Goal: Task Accomplishment & Management: Manage account settings

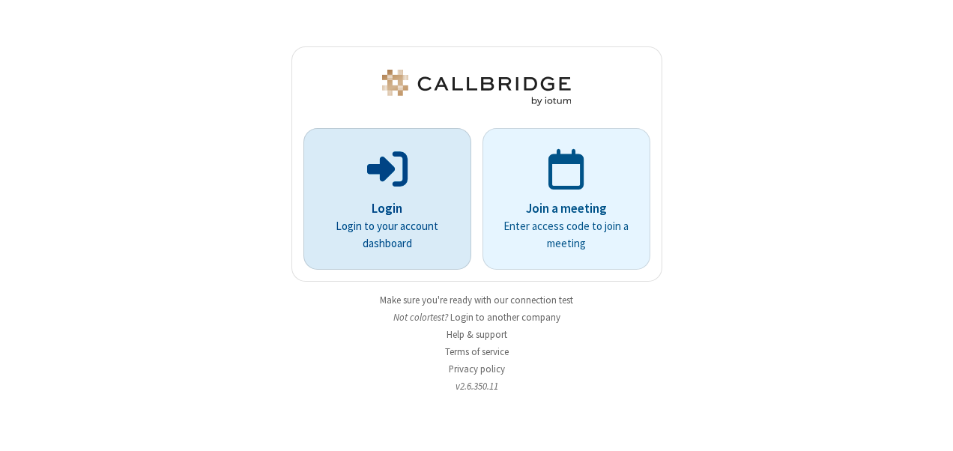
click at [395, 202] on p "Login" at bounding box center [387, 208] width 126 height 19
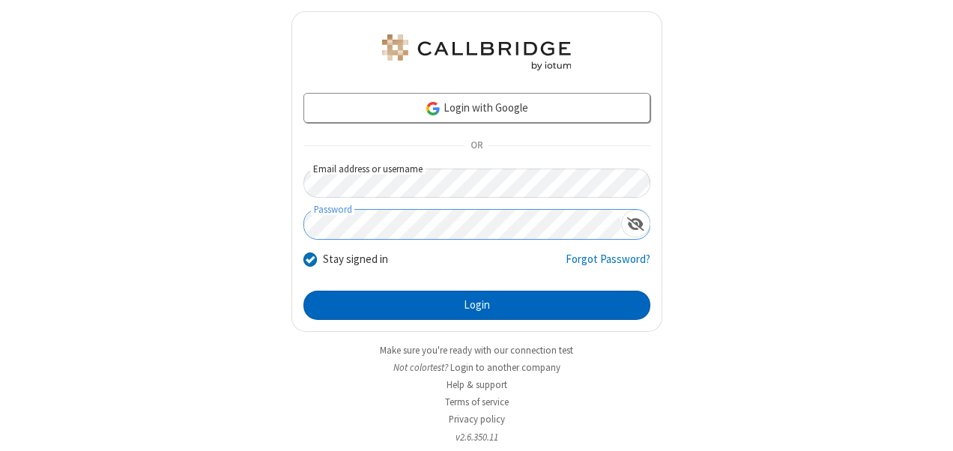
click at [489, 301] on button "Login" at bounding box center [477, 306] width 347 height 30
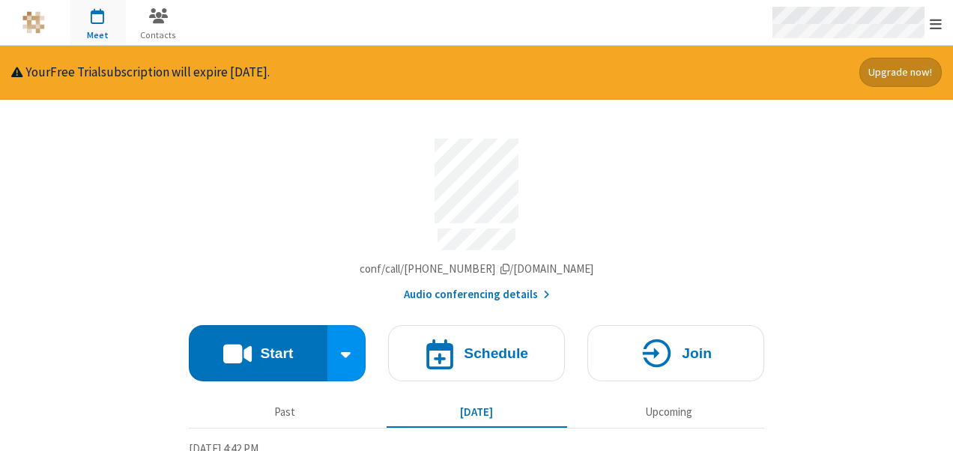
click at [937, 10] on div "Open menu" at bounding box center [856, 22] width 194 height 45
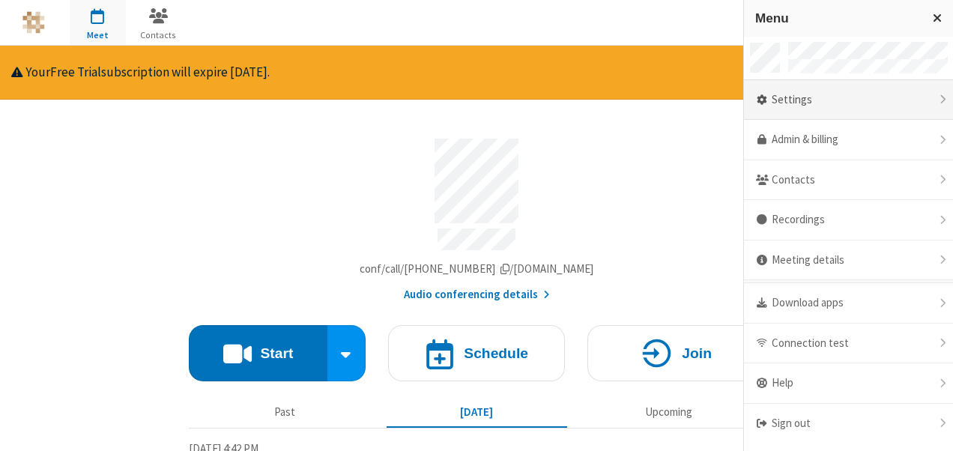
click at [872, 92] on div "Settings" at bounding box center [848, 100] width 209 height 40
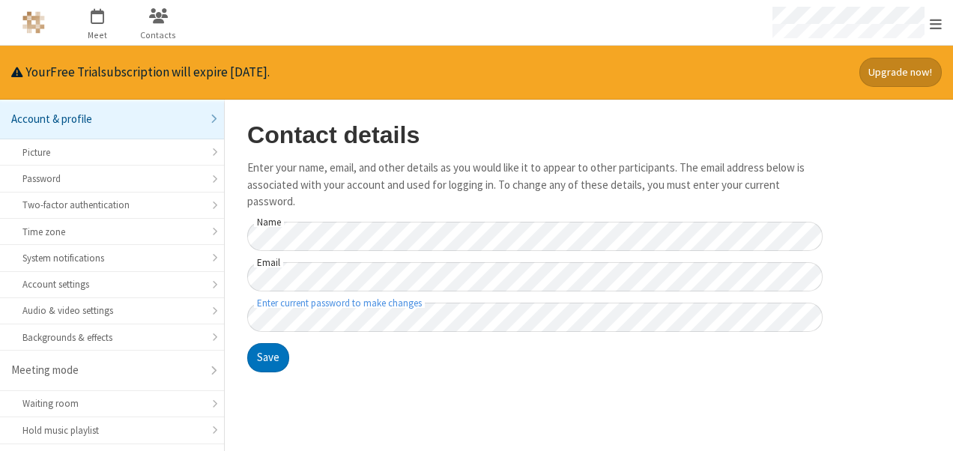
scroll to position [238, 0]
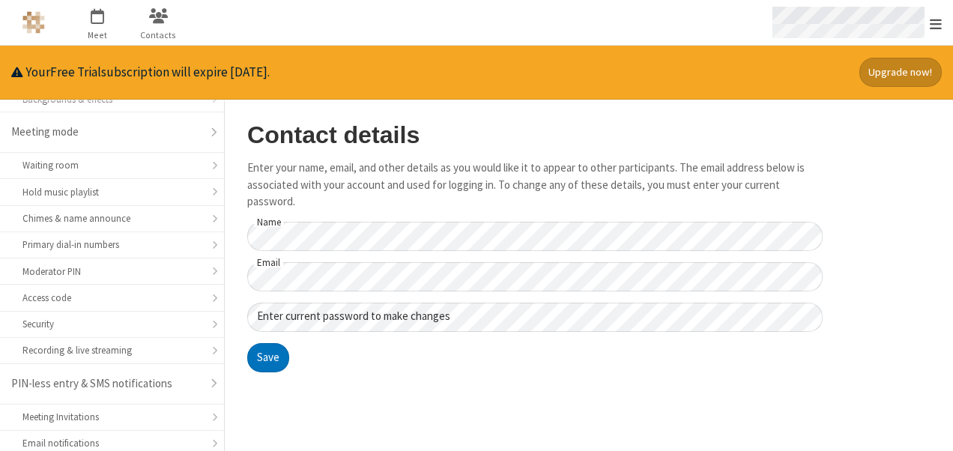
click at [934, 18] on span "Open menu" at bounding box center [936, 23] width 12 height 15
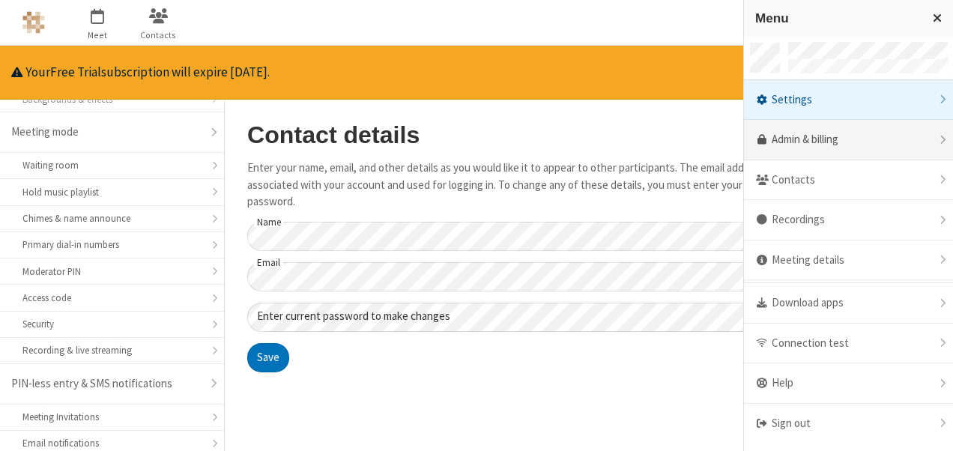
click at [854, 128] on link "Admin & billing" at bounding box center [848, 140] width 209 height 40
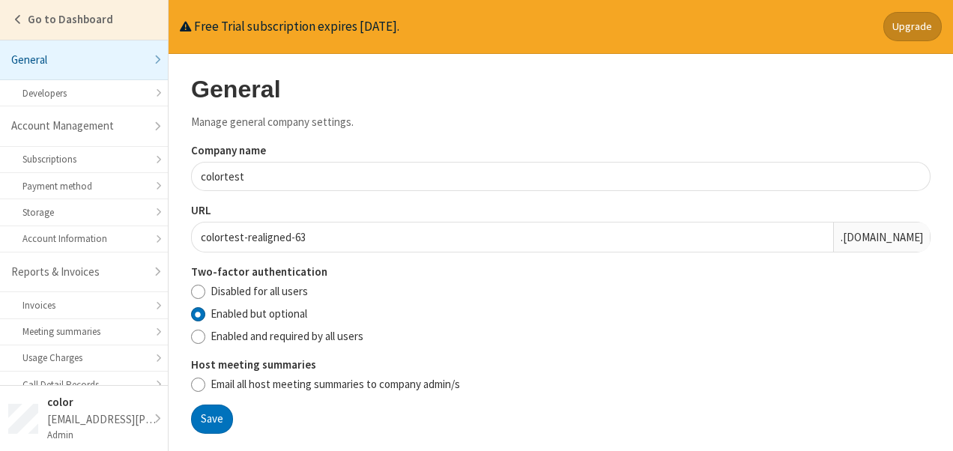
scroll to position [299, 0]
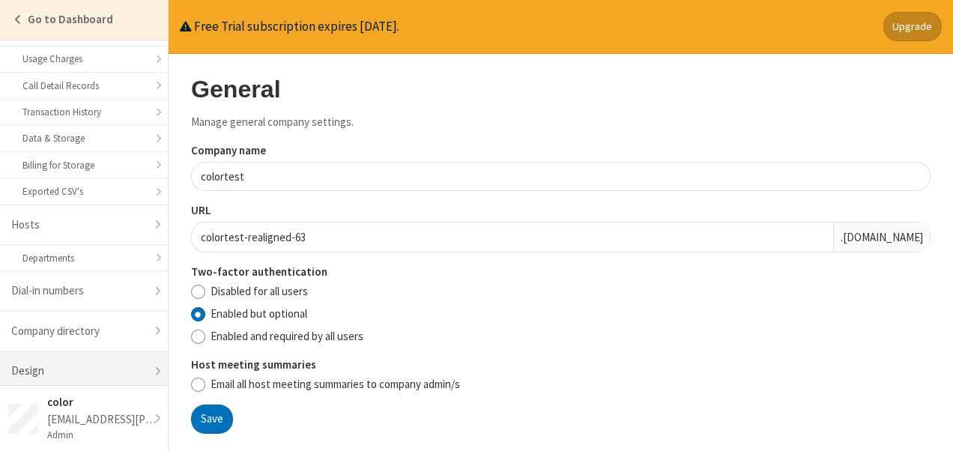
click at [94, 354] on link "Design" at bounding box center [84, 371] width 168 height 40
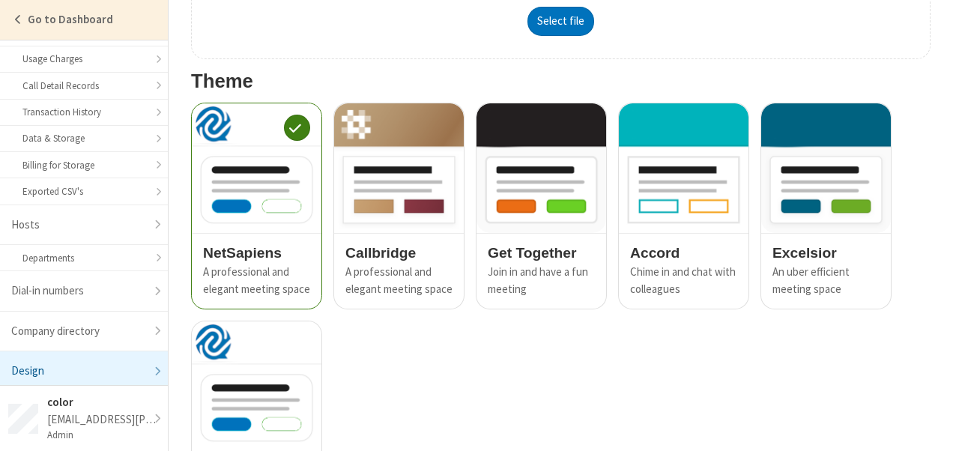
scroll to position [1186, 0]
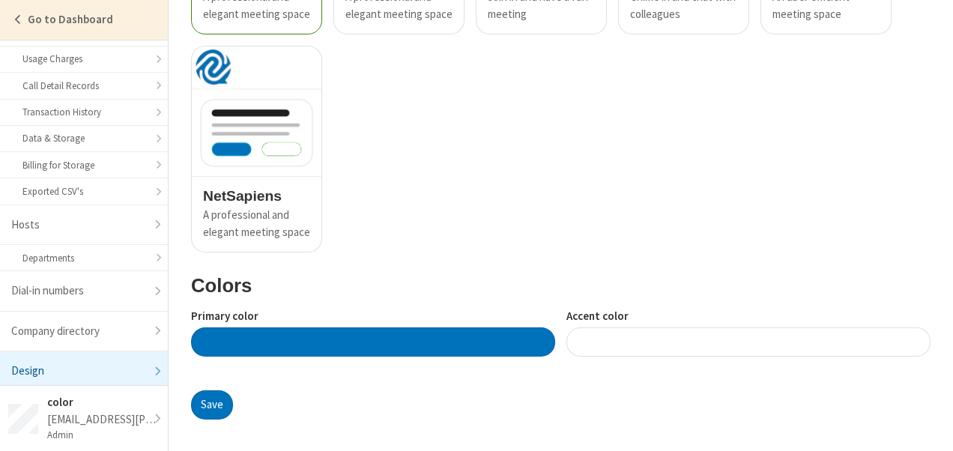
click at [453, 357] on div "Primary color" at bounding box center [373, 338] width 364 height 60
click at [453, 340] on div at bounding box center [373, 341] width 364 height 29
click at [613, 349] on div at bounding box center [749, 341] width 364 height 29
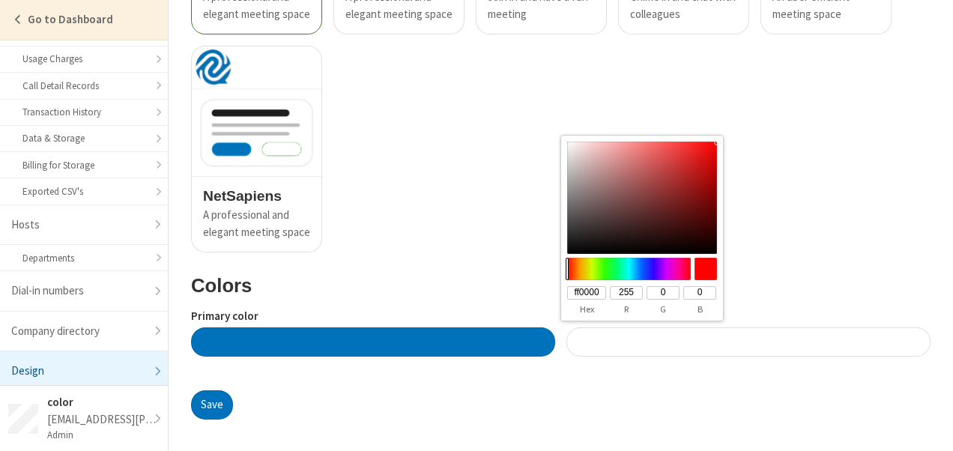
click at [634, 288] on input "255" at bounding box center [626, 292] width 33 height 13
drag, startPoint x: 634, startPoint y: 288, endPoint x: 600, endPoint y: 290, distance: 33.8
click at [600, 290] on div "ff0000 255 0 0" at bounding box center [642, 293] width 162 height 16
type input "#010000"
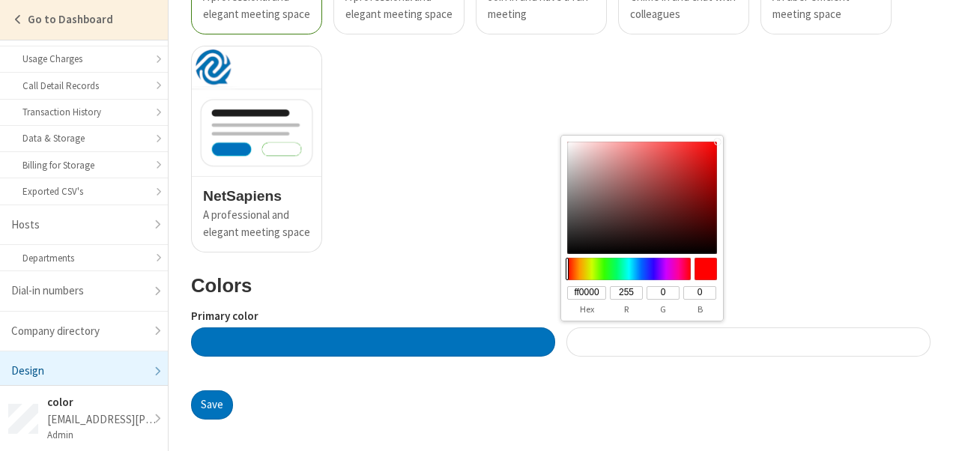
type input "010000"
type input "1"
type input "#0f0000"
type input "0f0000"
type input "15"
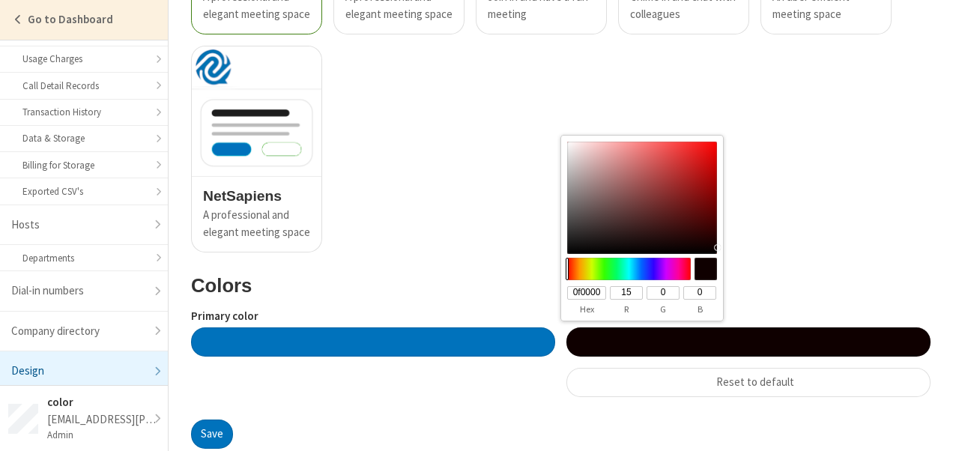
type input "#9d0000"
type input "9d0000"
type input "157"
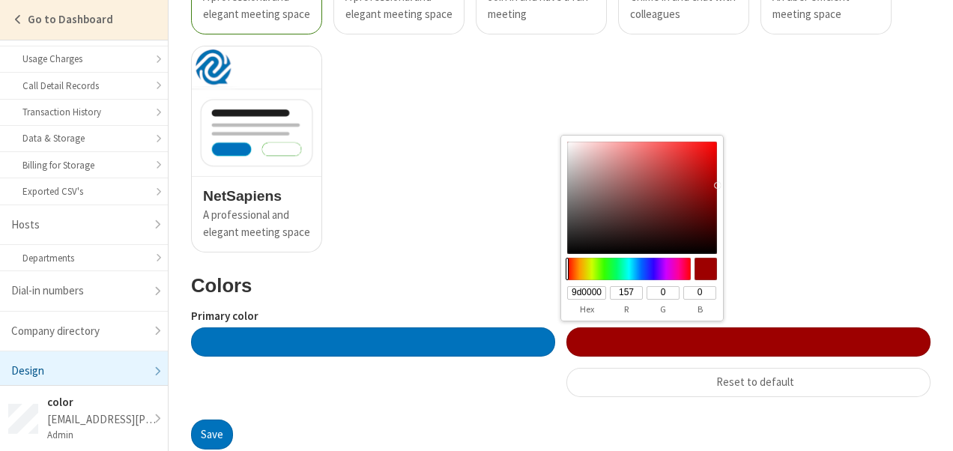
type input "#0f0000"
type input "0f0000"
type input "15"
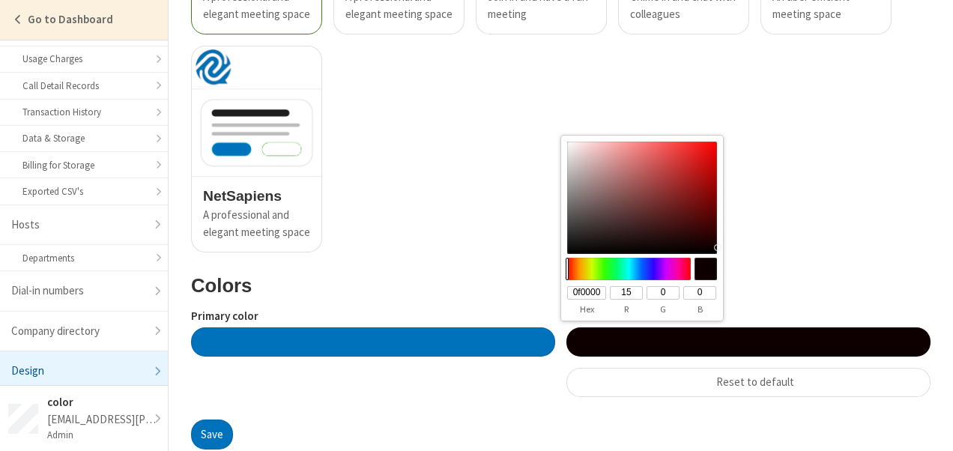
type input "#010000"
type input "010000"
type input "1"
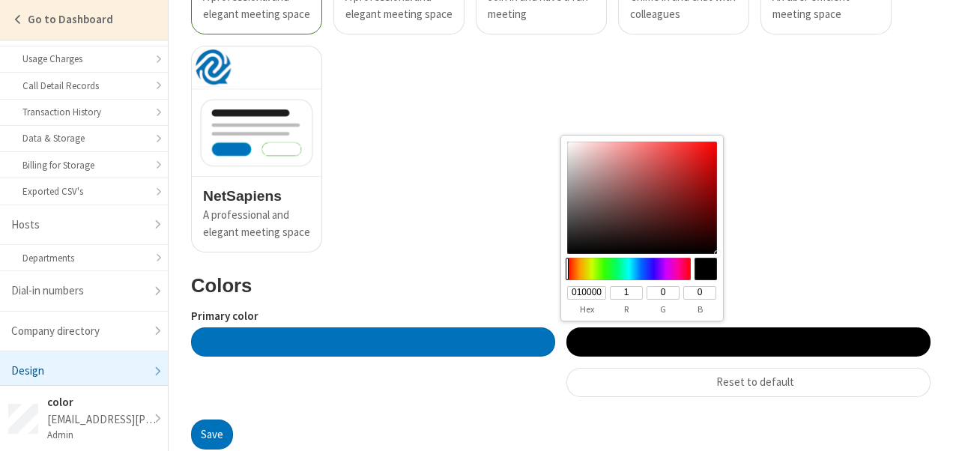
type input "#0a0000"
type input "0a0000"
type input "10"
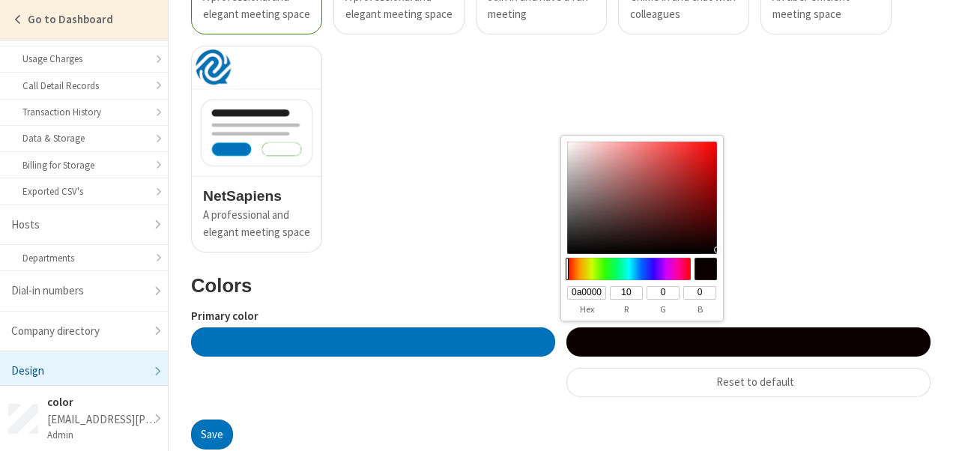
type input "#640000"
type input "640000"
type input "100"
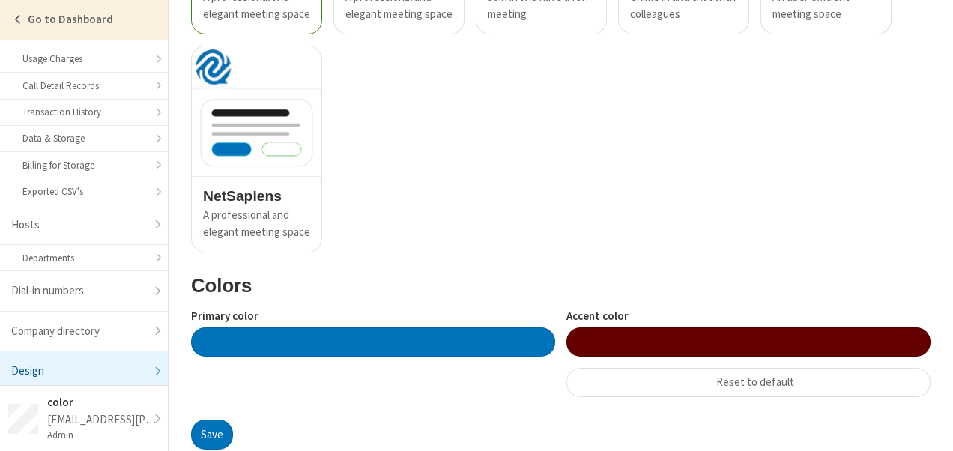
click at [787, 247] on div "NetSapiens A professional and elegant meeting space Callbridge A professional a…" at bounding box center [555, 34] width 751 height 436
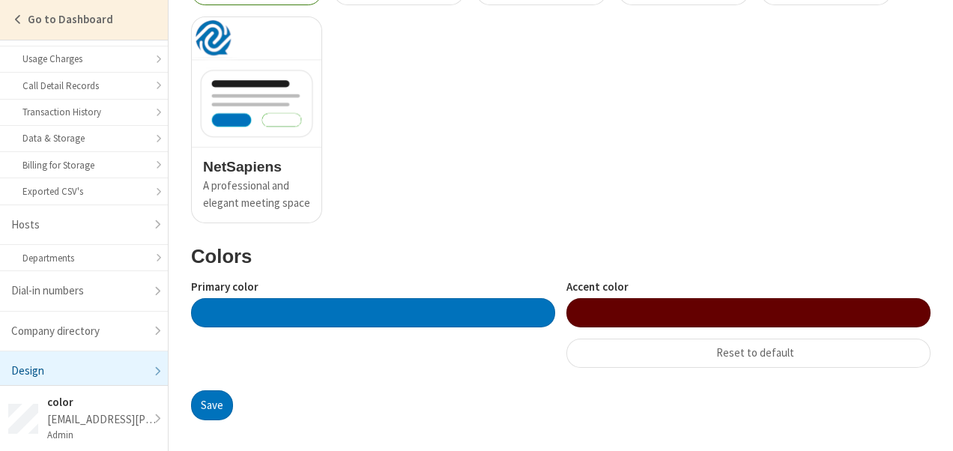
click at [485, 313] on div at bounding box center [373, 312] width 364 height 29
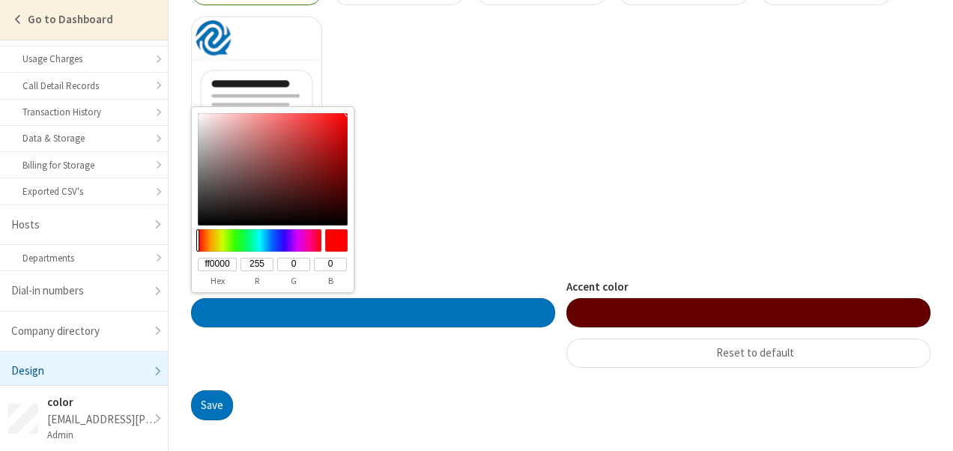
click at [265, 267] on input "255" at bounding box center [257, 264] width 33 height 13
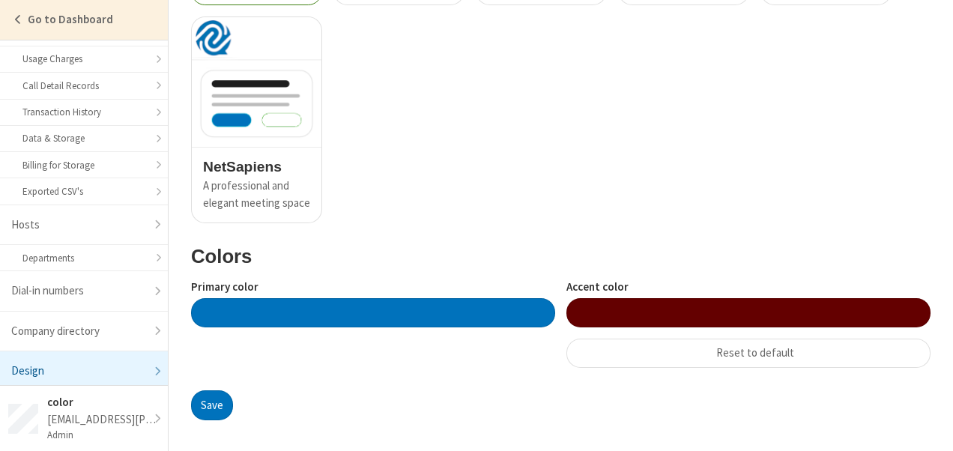
click at [654, 316] on div at bounding box center [749, 312] width 364 height 29
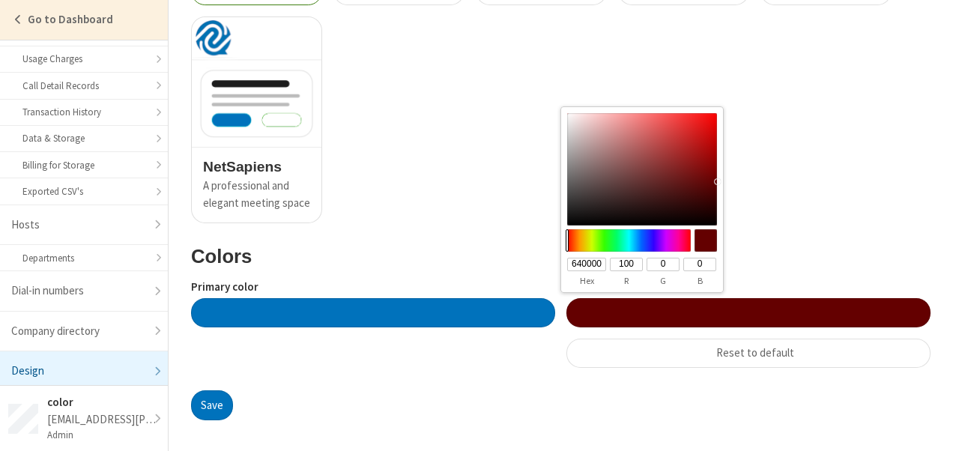
drag, startPoint x: 638, startPoint y: 258, endPoint x: 591, endPoint y: 267, distance: 48.1
click at [591, 267] on div "640000 100 0 0" at bounding box center [642, 264] width 162 height 16
type input "#020000"
type input "020000"
type input "2"
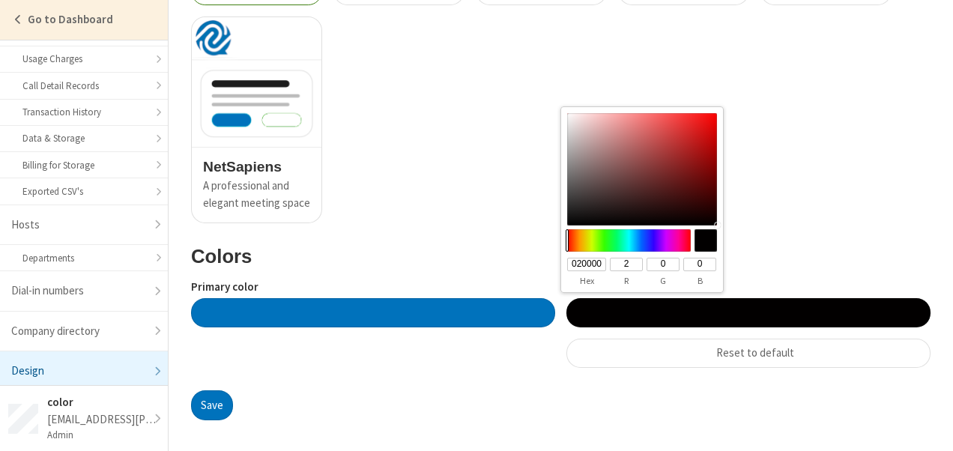
type input "#190000"
type input "190000"
type input "25"
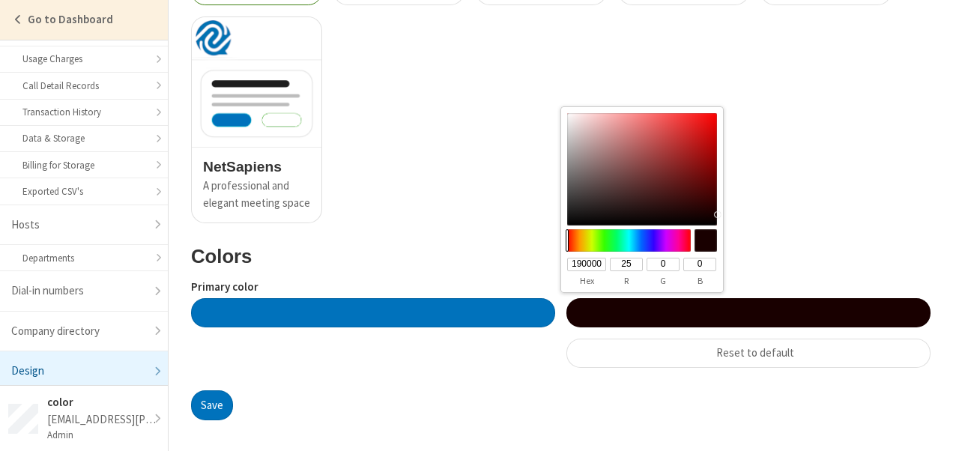
type input "#ff0000"
type input "ff0000"
type input "255"
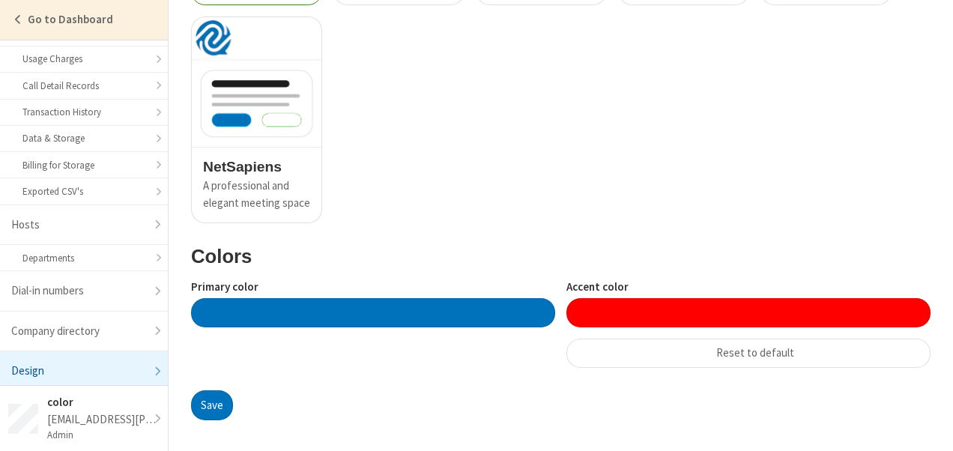
click at [474, 304] on div at bounding box center [373, 312] width 364 height 29
click at [523, 202] on div "NetSapiens A professional and elegant meeting space Callbridge A professional a…" at bounding box center [555, 5] width 751 height 436
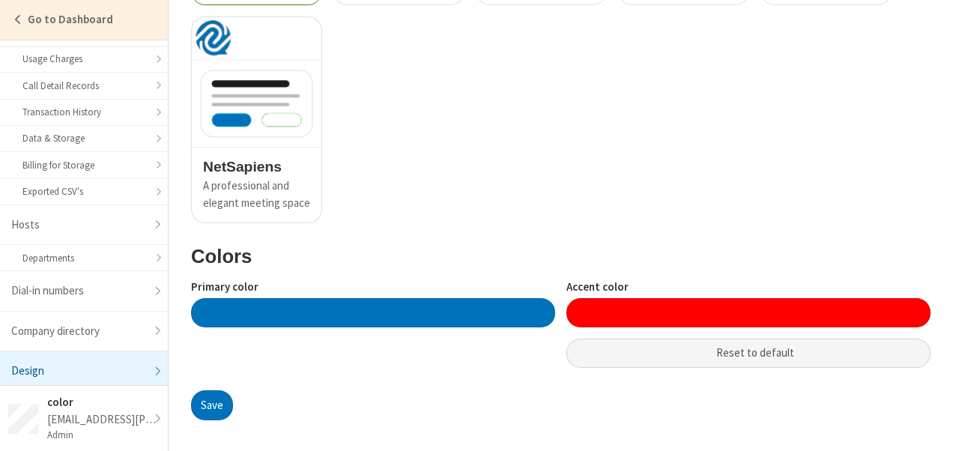
click at [712, 340] on button "Reset to default" at bounding box center [749, 354] width 364 height 30
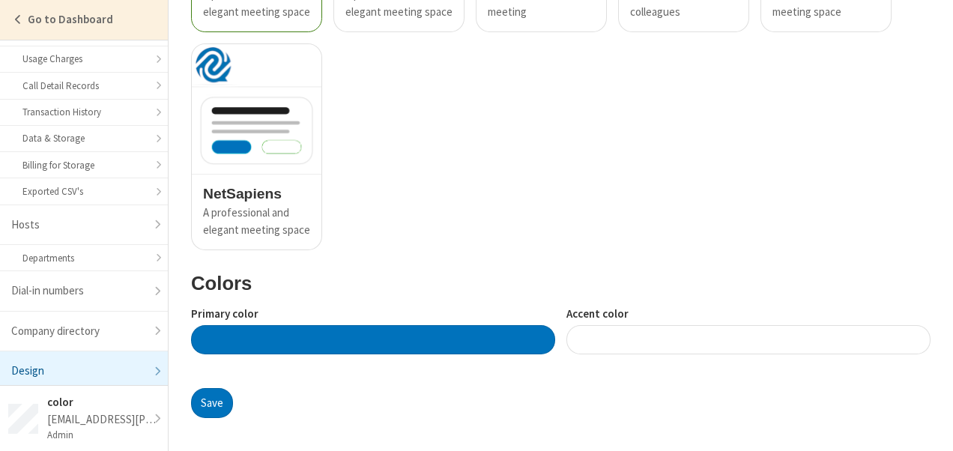
scroll to position [1186, 0]
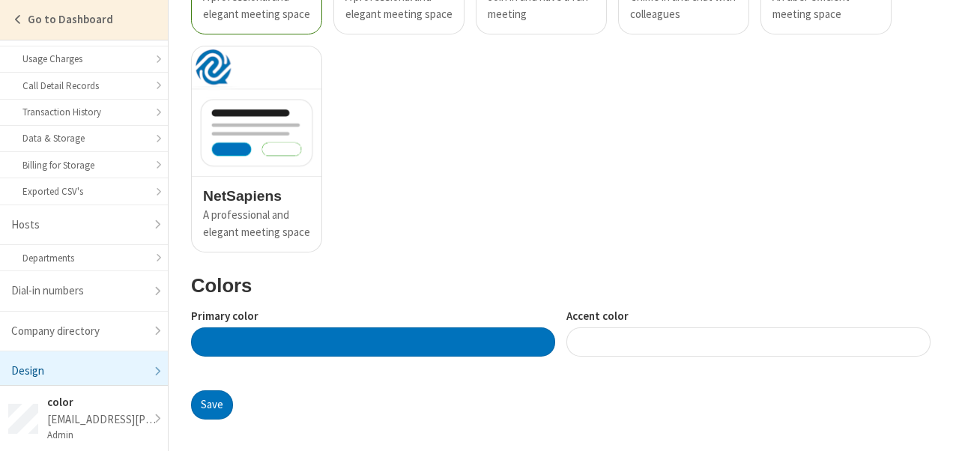
click at [608, 327] on div at bounding box center [749, 341] width 364 height 29
click at [502, 337] on div at bounding box center [373, 341] width 364 height 29
drag, startPoint x: 466, startPoint y: 385, endPoint x: 399, endPoint y: 353, distance: 74.1
click at [399, 353] on div at bounding box center [373, 341] width 364 height 29
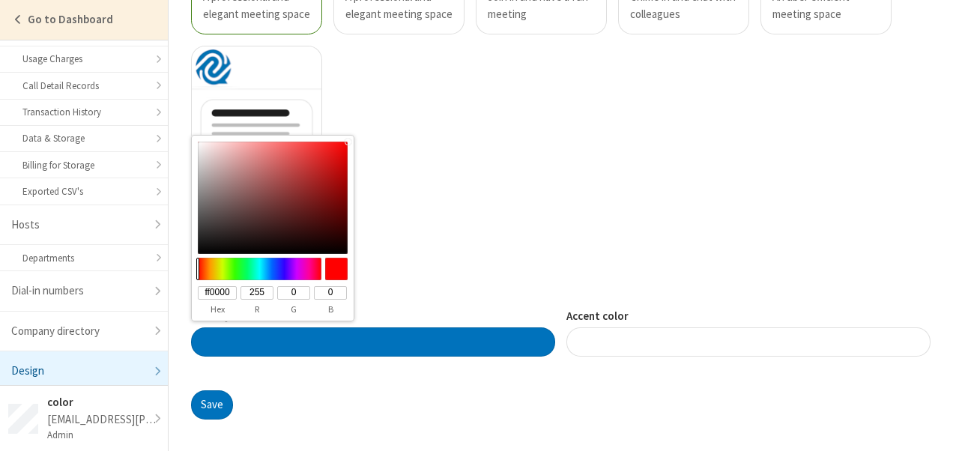
click at [441, 340] on div at bounding box center [373, 341] width 364 height 29
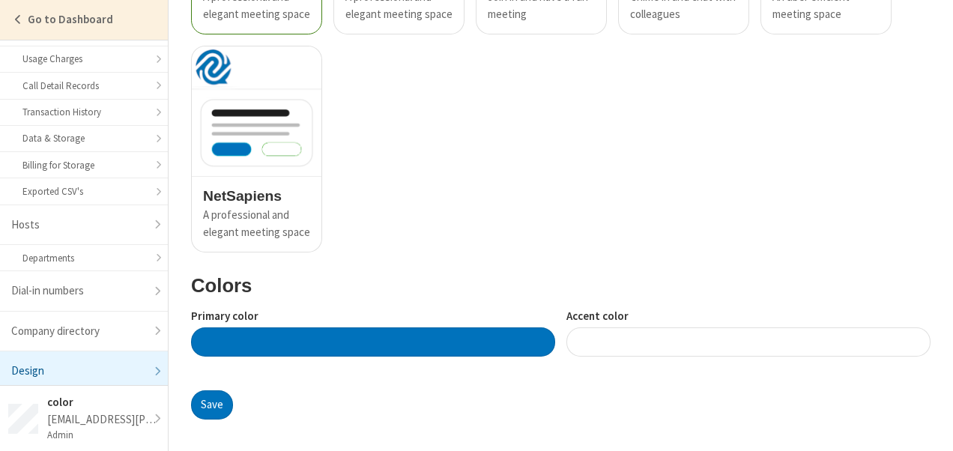
click at [583, 347] on div at bounding box center [749, 341] width 364 height 29
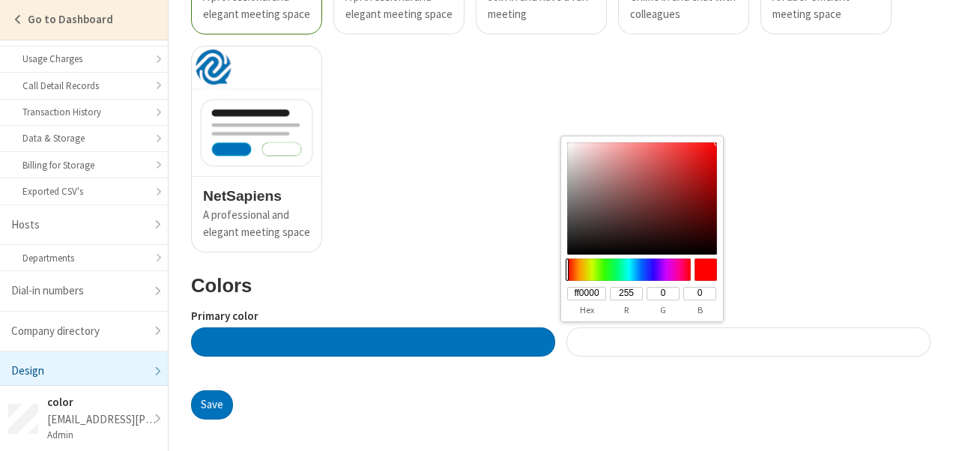
click at [776, 350] on div at bounding box center [749, 341] width 364 height 29
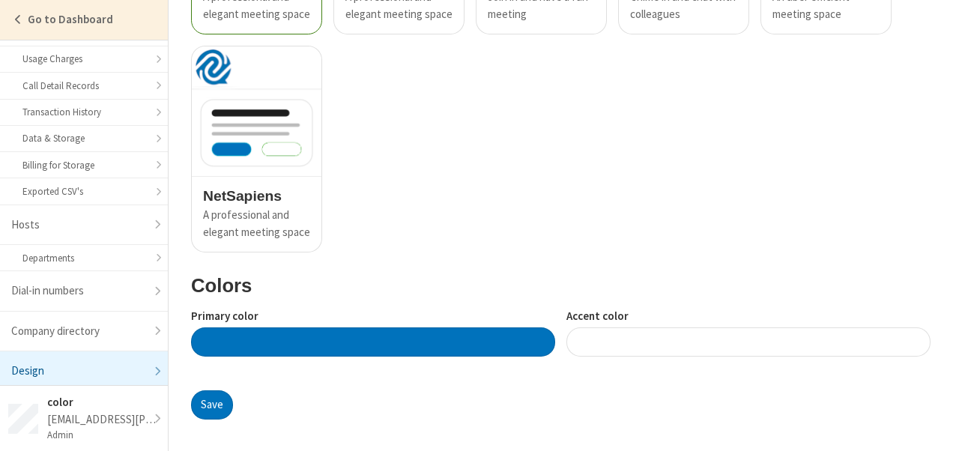
click at [776, 350] on div at bounding box center [749, 341] width 364 height 29
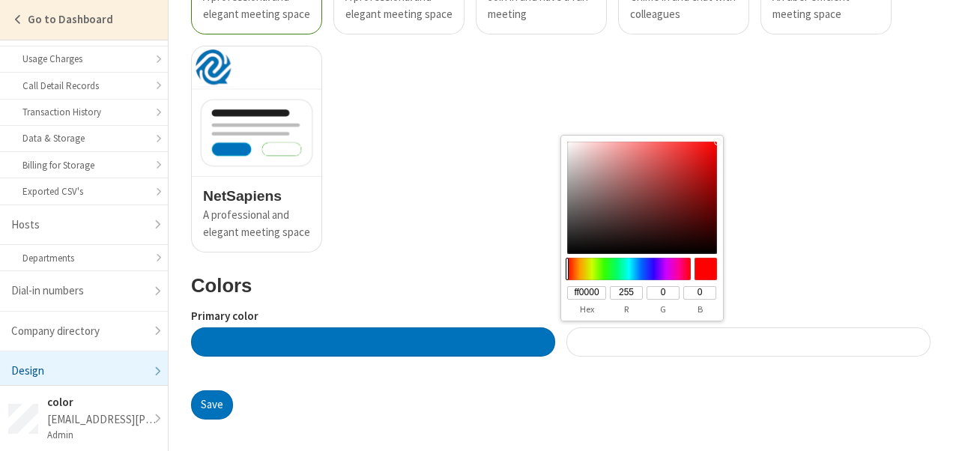
click at [739, 329] on div at bounding box center [749, 341] width 364 height 29
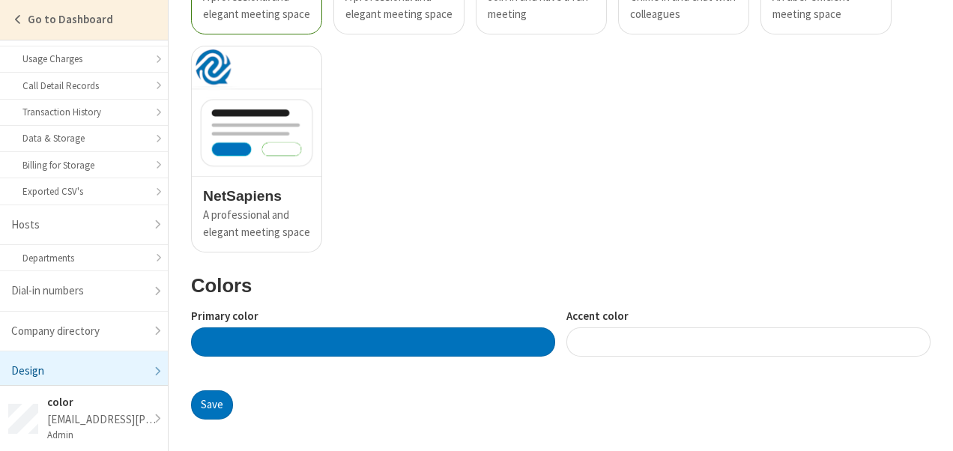
click at [678, 236] on div "NetSapiens A professional and elegant meeting space Callbridge A professional a…" at bounding box center [555, 34] width 751 height 436
click at [494, 338] on div at bounding box center [373, 341] width 364 height 29
click at [480, 308] on label "Primary color" at bounding box center [373, 316] width 364 height 17
click at [466, 340] on div at bounding box center [373, 341] width 364 height 29
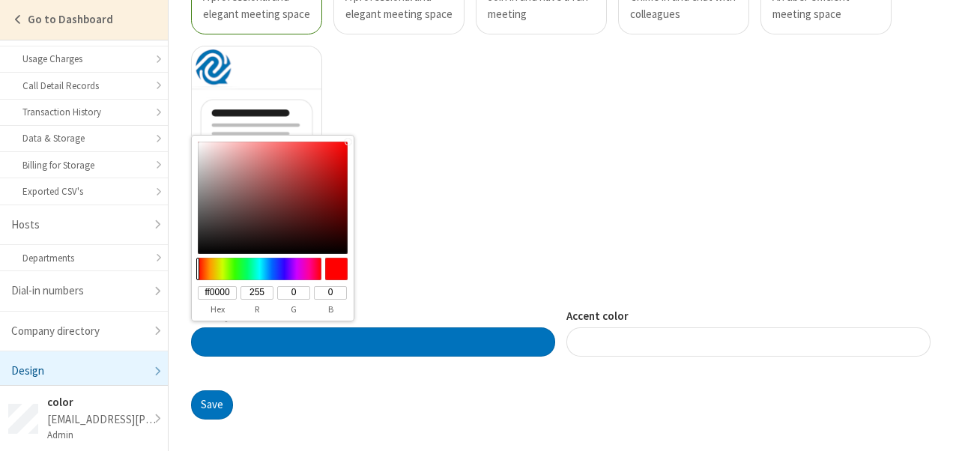
click at [466, 340] on div at bounding box center [373, 341] width 364 height 29
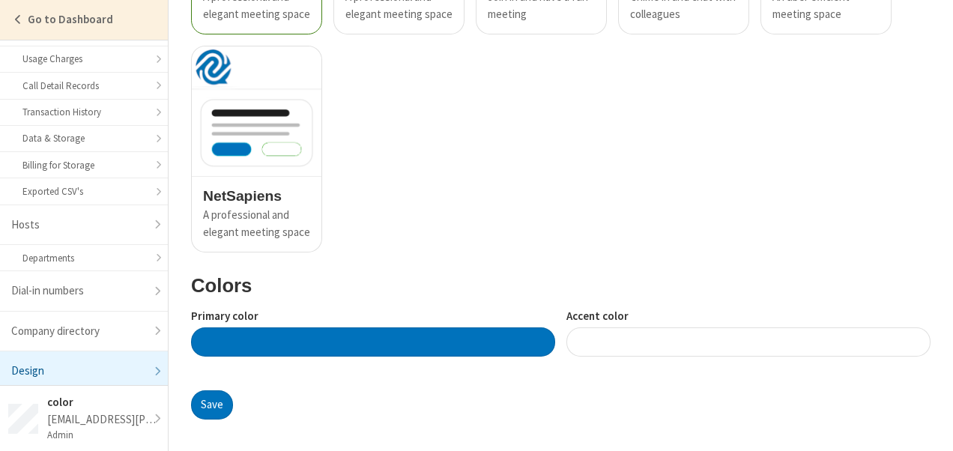
click at [466, 340] on div at bounding box center [373, 341] width 364 height 29
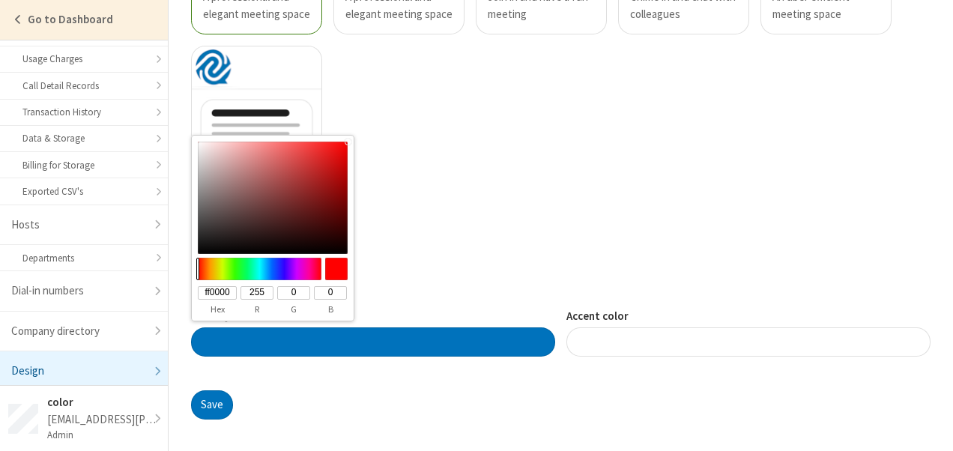
click at [466, 340] on div at bounding box center [373, 341] width 364 height 29
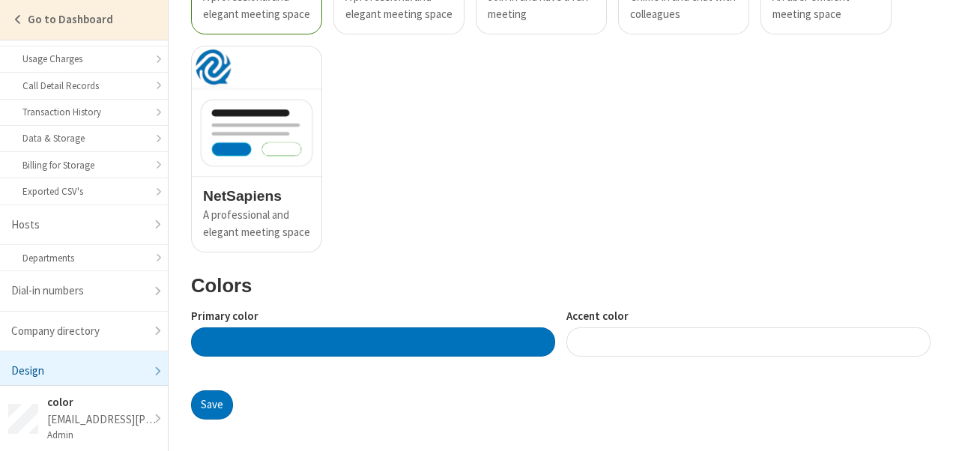
click at [466, 340] on div at bounding box center [373, 341] width 364 height 29
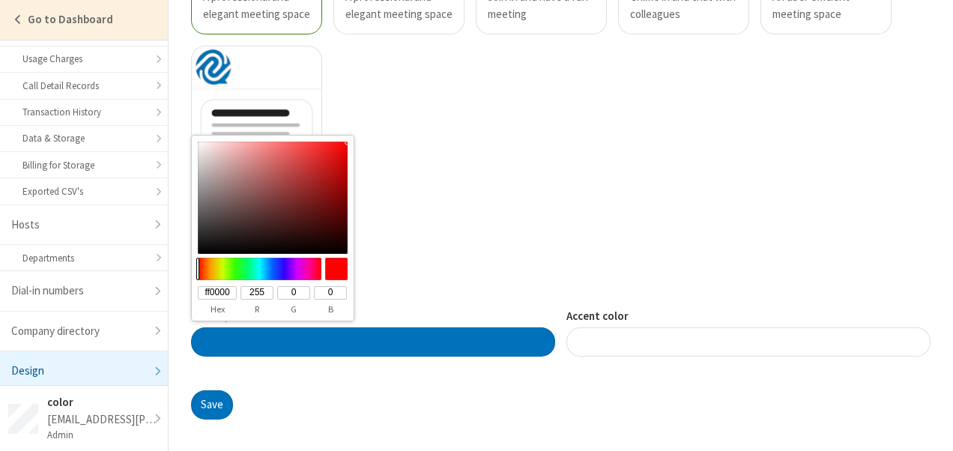
click at [466, 340] on div at bounding box center [373, 341] width 364 height 29
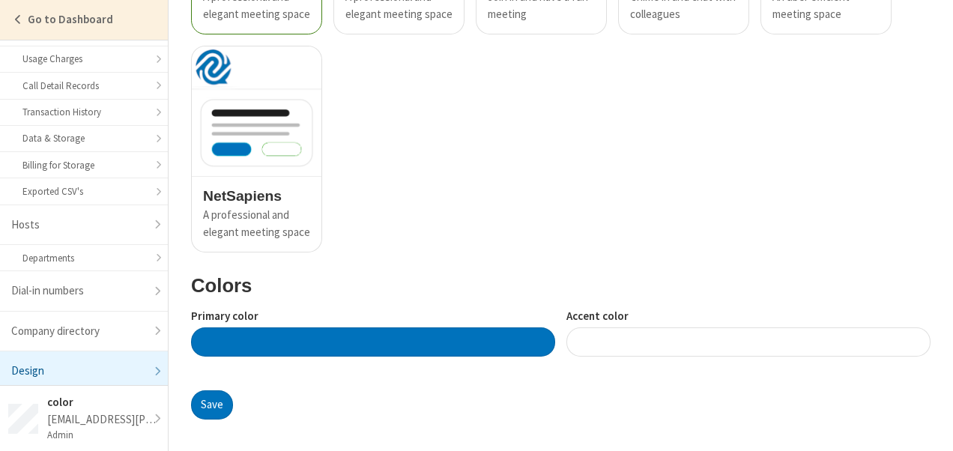
click at [662, 335] on div at bounding box center [749, 341] width 364 height 29
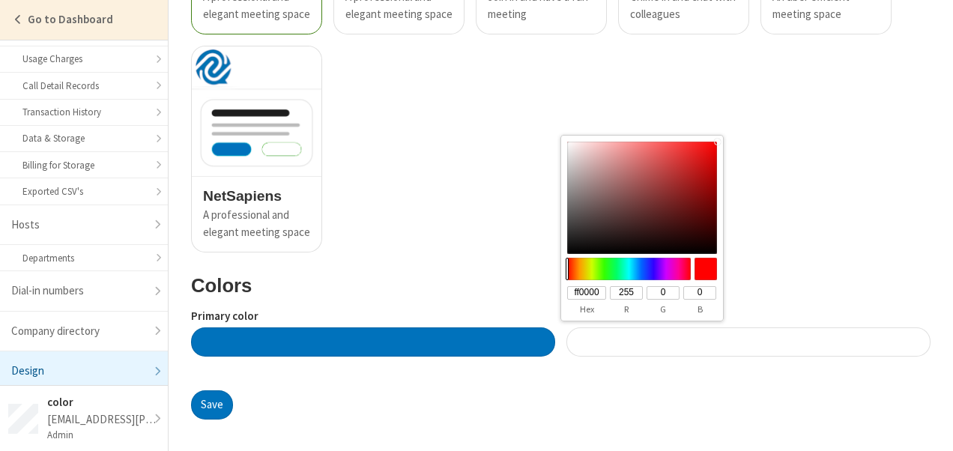
click at [776, 337] on div at bounding box center [749, 341] width 364 height 29
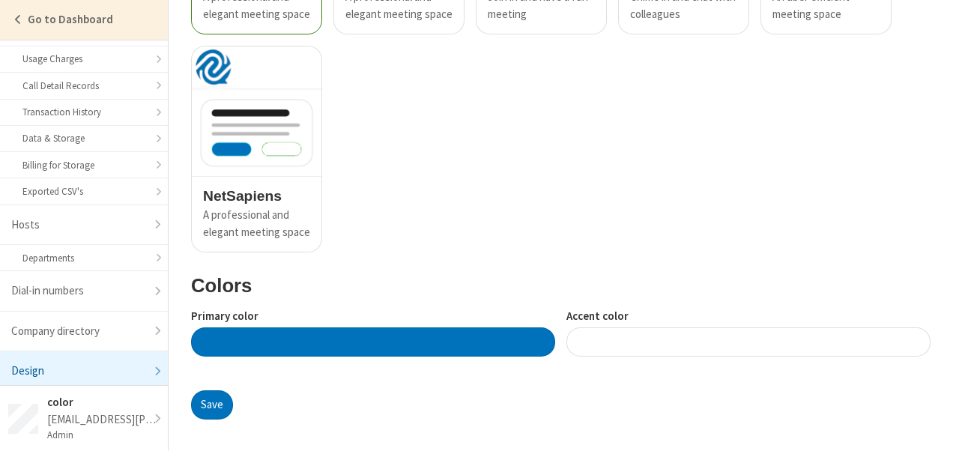
click at [776, 337] on div at bounding box center [749, 341] width 364 height 29
click at [863, 390] on div "Colors Primary color Accent color" at bounding box center [561, 405] width 740 height 30
click at [435, 340] on div at bounding box center [373, 341] width 364 height 29
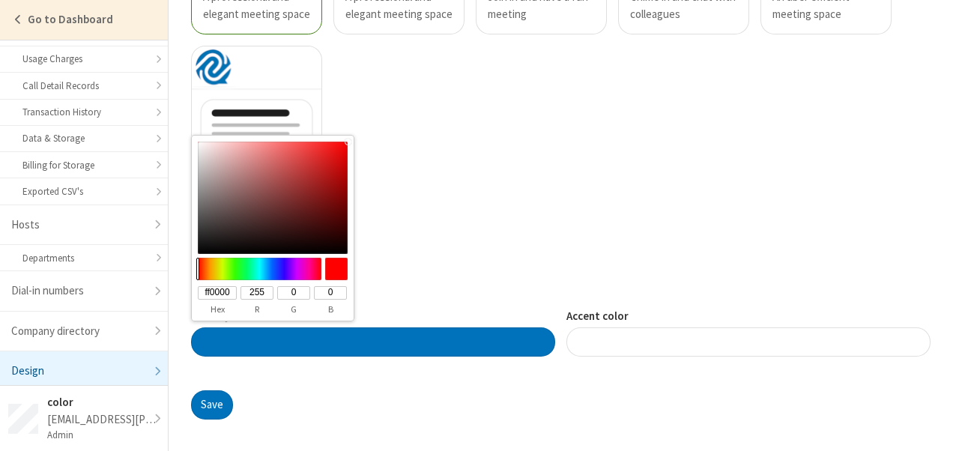
type input "#00ff2f"
type input "00ff2f"
type input "0"
type input "255"
type input "47"
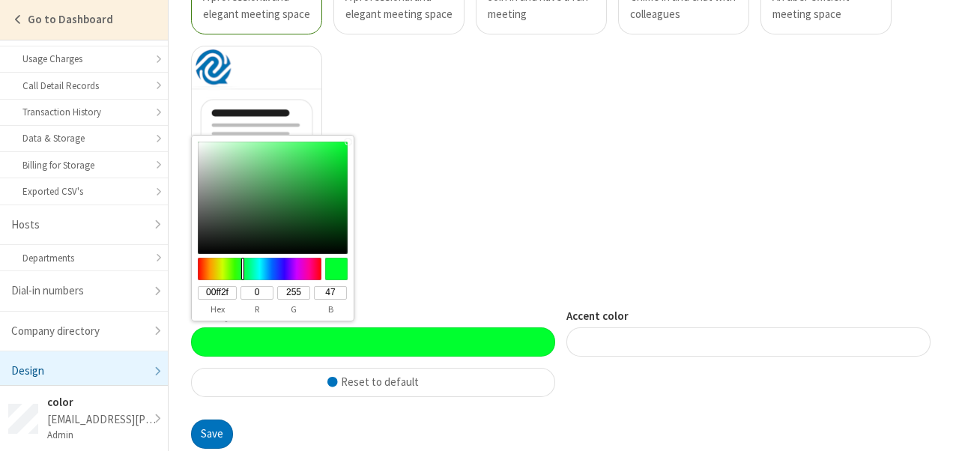
click at [243, 269] on div at bounding box center [260, 269] width 129 height 22
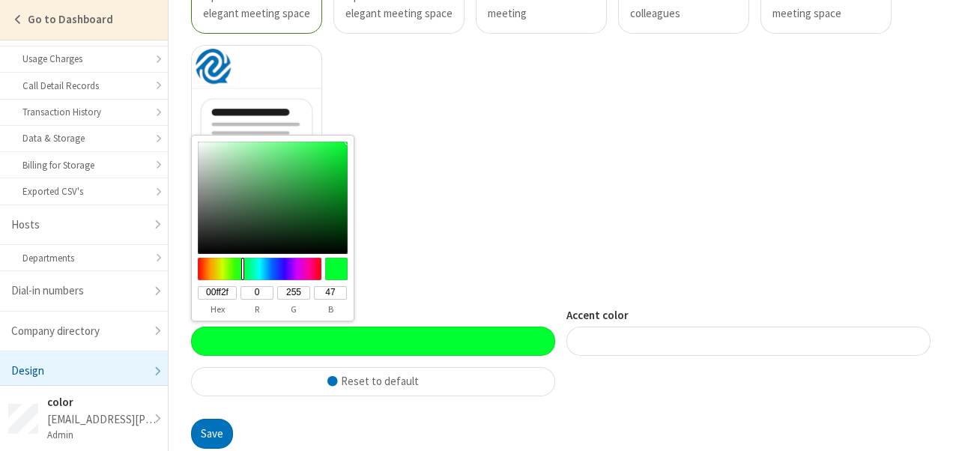
scroll to position [1215, 0]
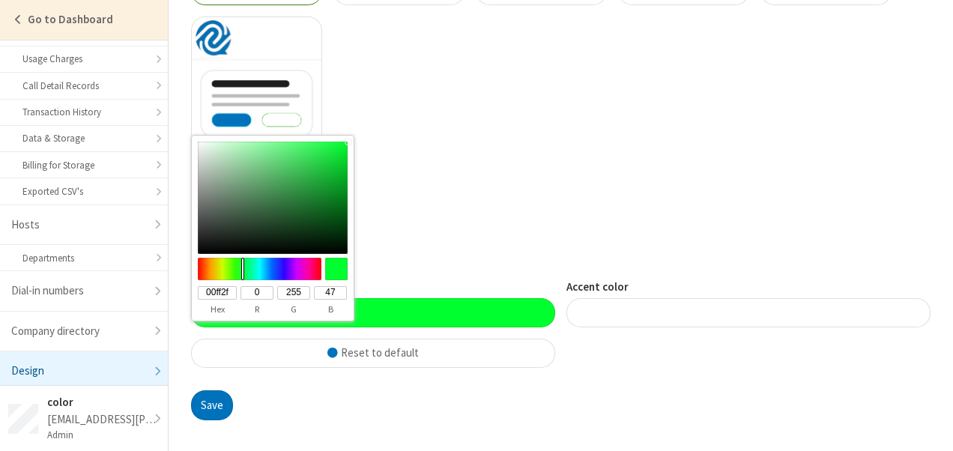
type input "#0001ff"
type input "0001ff"
type input "1"
type input "255"
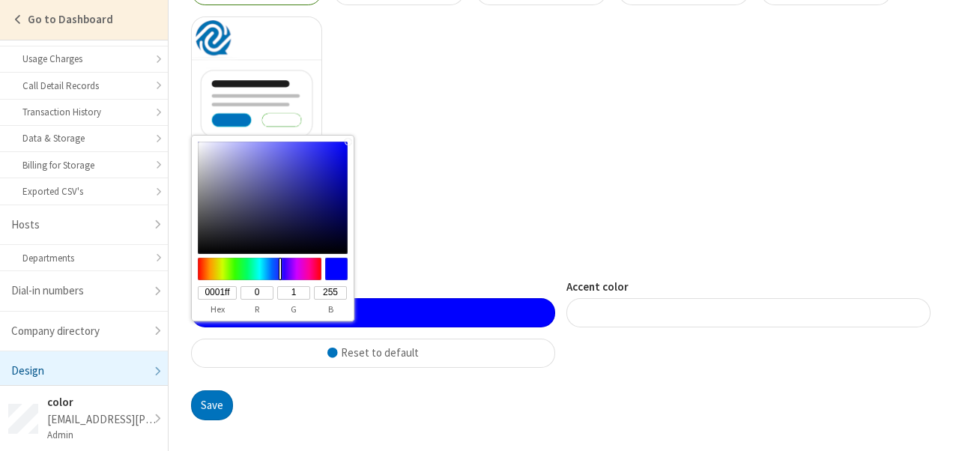
click at [280, 264] on div at bounding box center [260, 269] width 129 height 22
type input "#ff7200"
type input "ff7200"
type input "255"
type input "114"
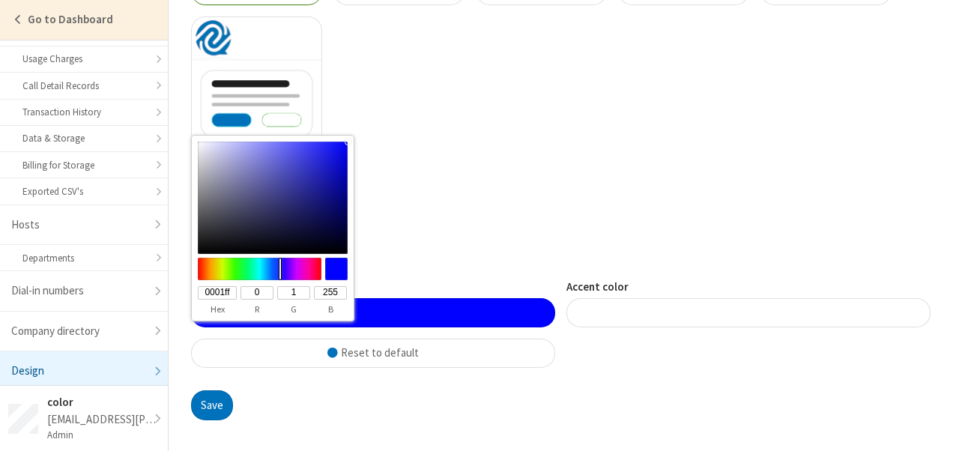
type input "0"
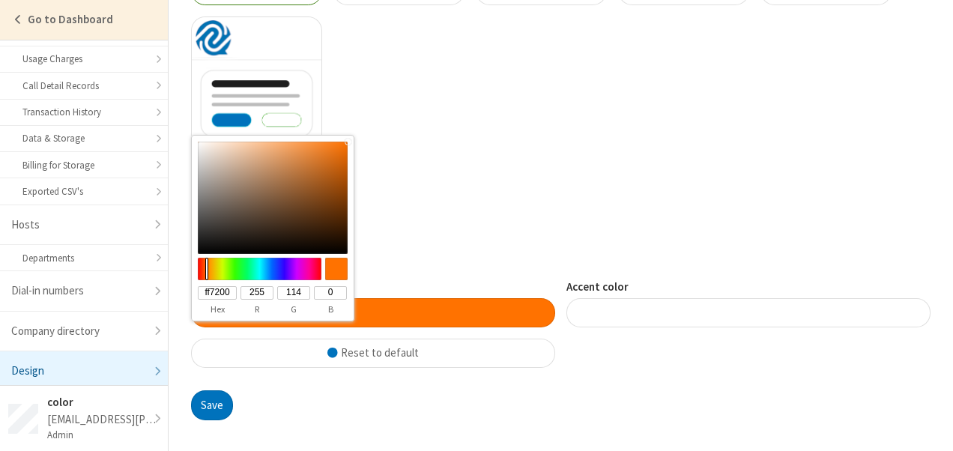
click at [207, 266] on div at bounding box center [260, 269] width 129 height 22
type input "#ffa900"
type input "ffa900"
type input "169"
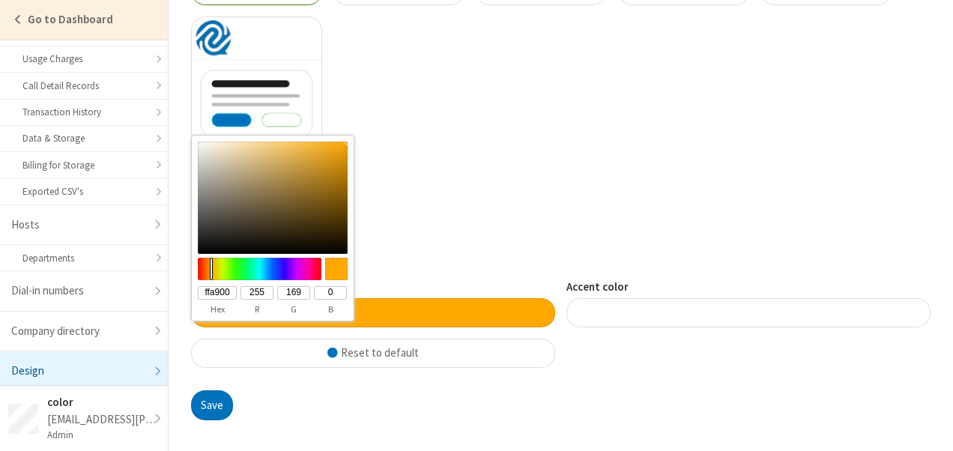
click at [211, 266] on div at bounding box center [260, 269] width 129 height 22
type input "#ffe100"
type input "ffe100"
type input "225"
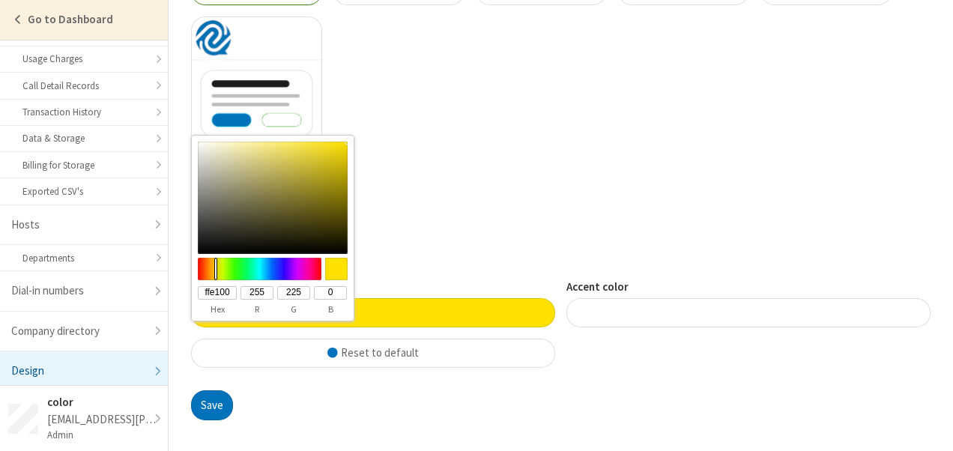
click at [216, 266] on div at bounding box center [260, 269] width 129 height 22
click at [426, 133] on div "NetSapiens A professional and elegant meeting space Callbridge A professional a…" at bounding box center [555, 5] width 751 height 436
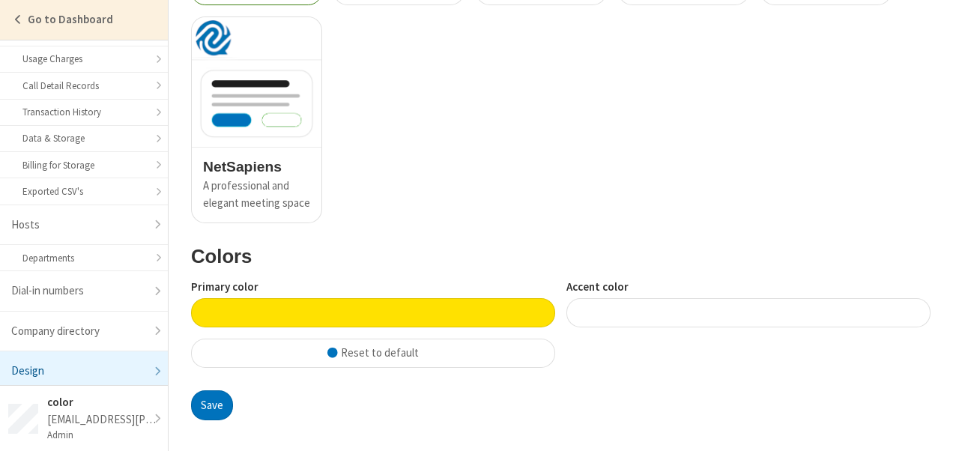
click at [309, 303] on div at bounding box center [373, 312] width 364 height 29
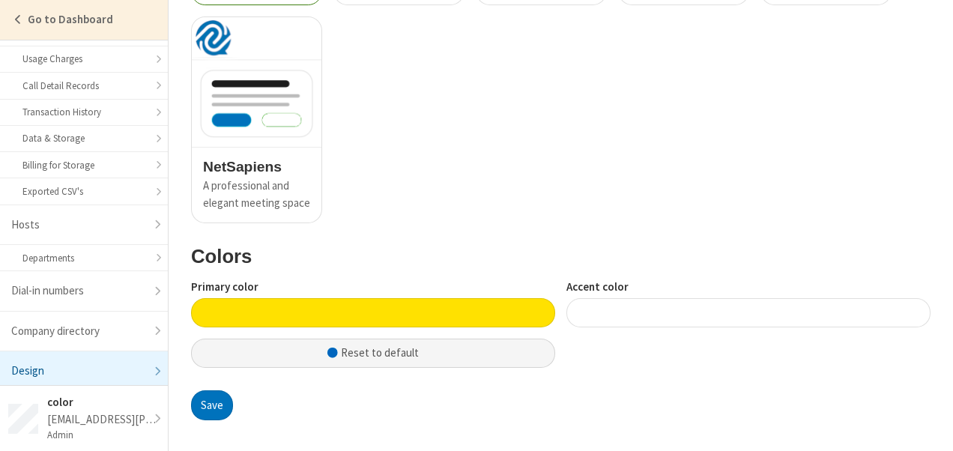
click at [384, 357] on button "Reset to default" at bounding box center [373, 354] width 364 height 30
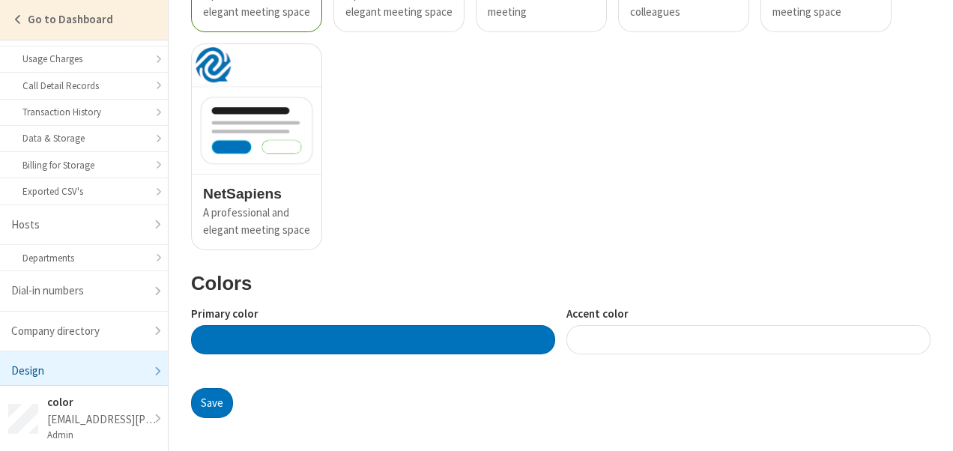
scroll to position [1186, 0]
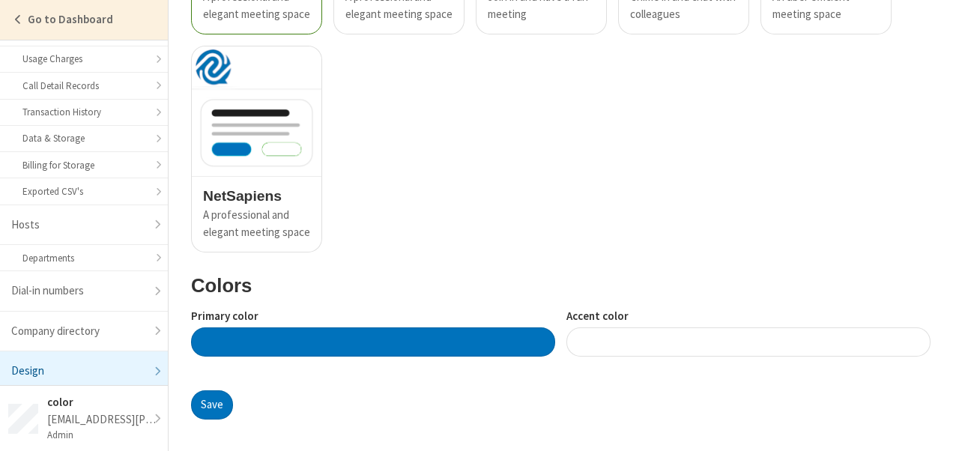
click at [378, 343] on div at bounding box center [373, 341] width 364 height 29
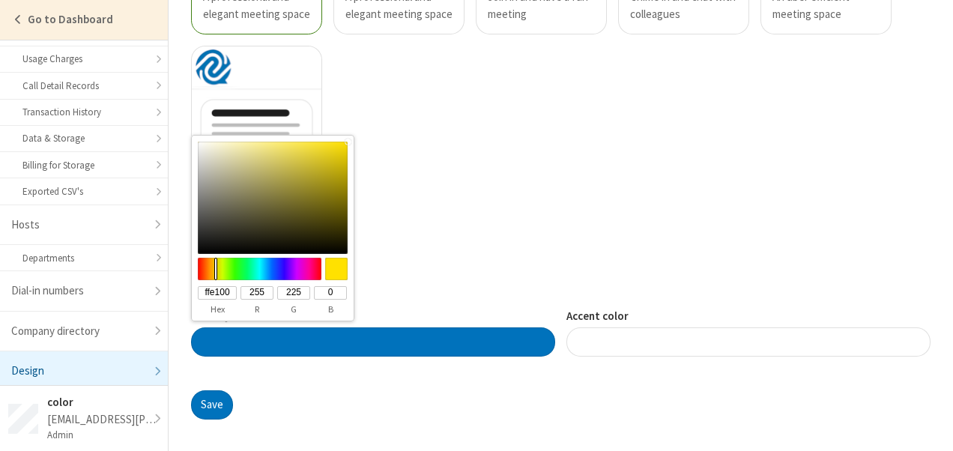
click at [226, 294] on input "ffe100" at bounding box center [217, 292] width 39 height 13
type input "#fff300"
type input "fff300"
type input "243"
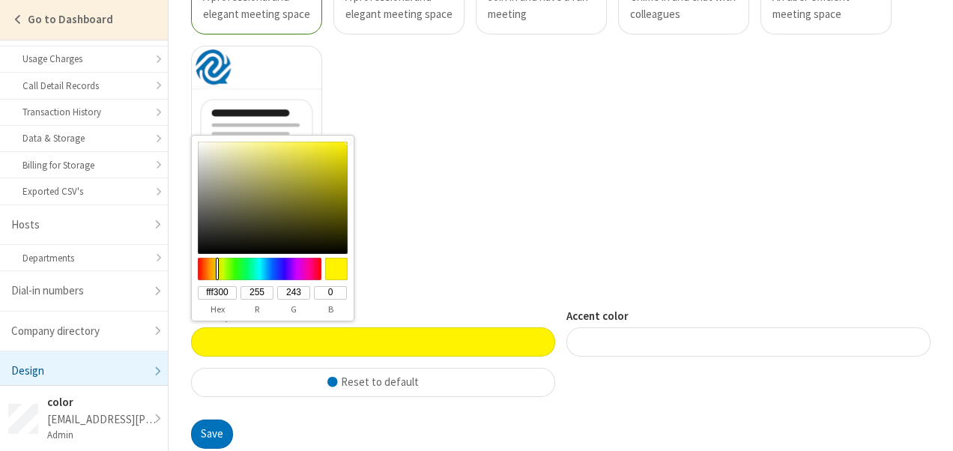
scroll to position [1215, 0]
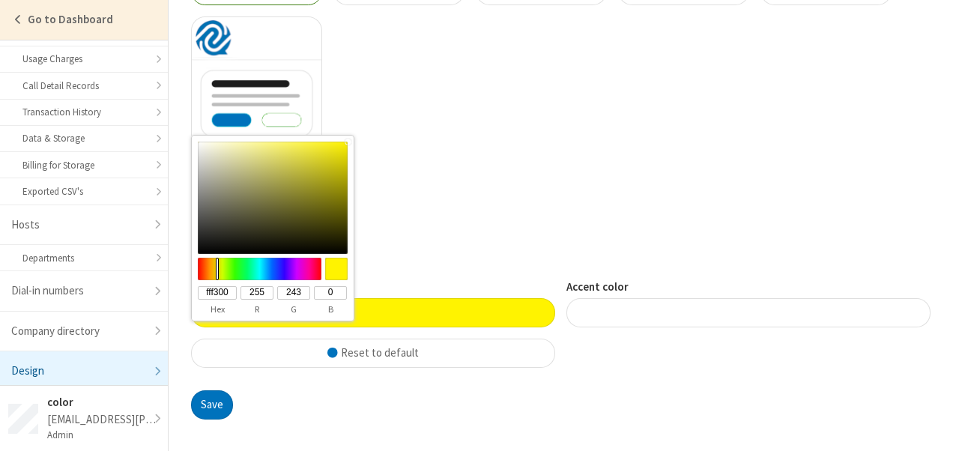
click at [217, 267] on div at bounding box center [260, 269] width 129 height 22
type input "#ff0000"
type input "ff0000"
type input "0"
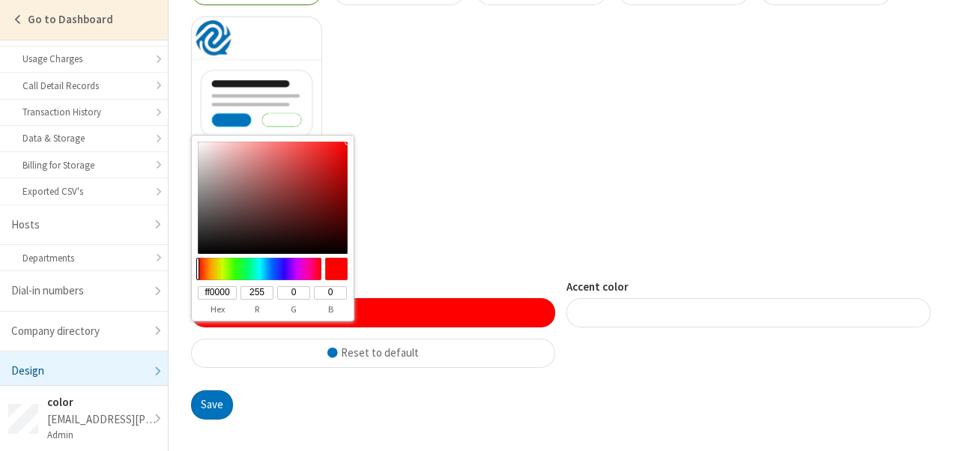
drag, startPoint x: 217, startPoint y: 267, endPoint x: 176, endPoint y: 268, distance: 41.2
click at [176, 0] on body "Go to Dashboard General Developers Account Management Subscriptions Payment met…" at bounding box center [476, 0] width 953 height 0
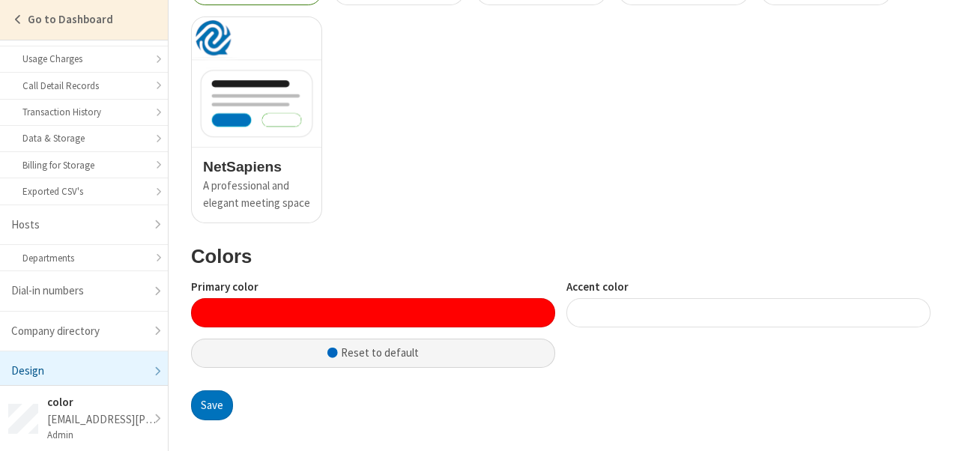
click at [335, 349] on span "button" at bounding box center [332, 353] width 10 height 12
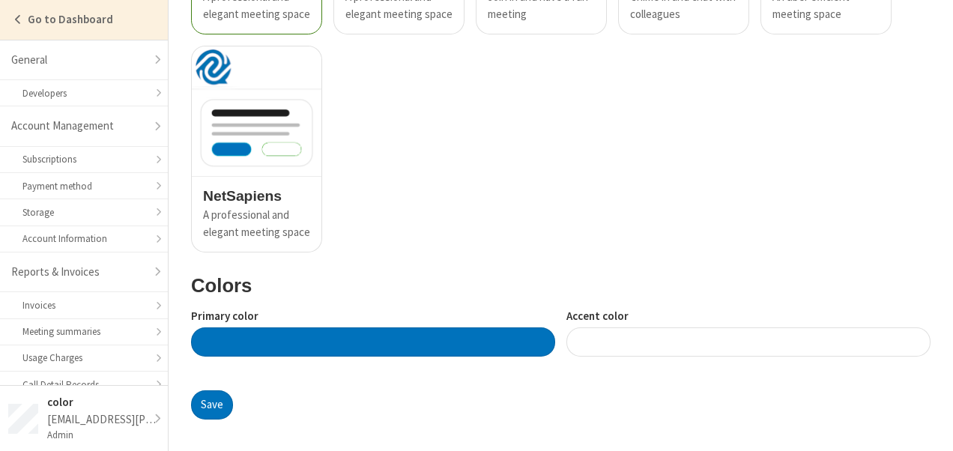
scroll to position [299, 0]
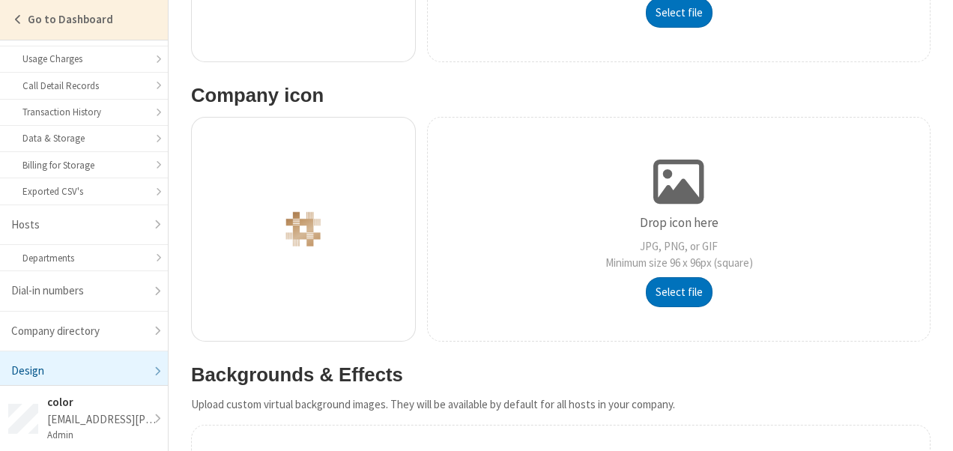
scroll to position [0, 0]
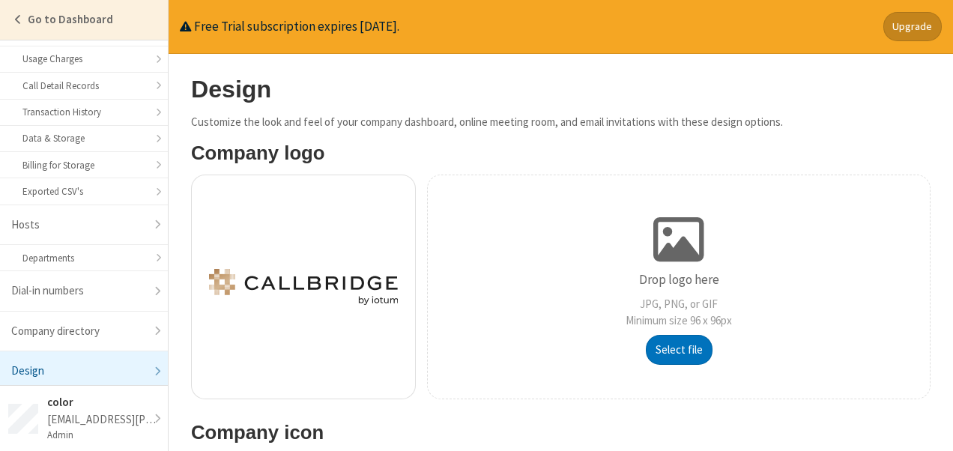
click at [838, 178] on div "Drop logo here JPG, PNG, or GIF Minimum size 96 x 96px Select file" at bounding box center [679, 287] width 504 height 225
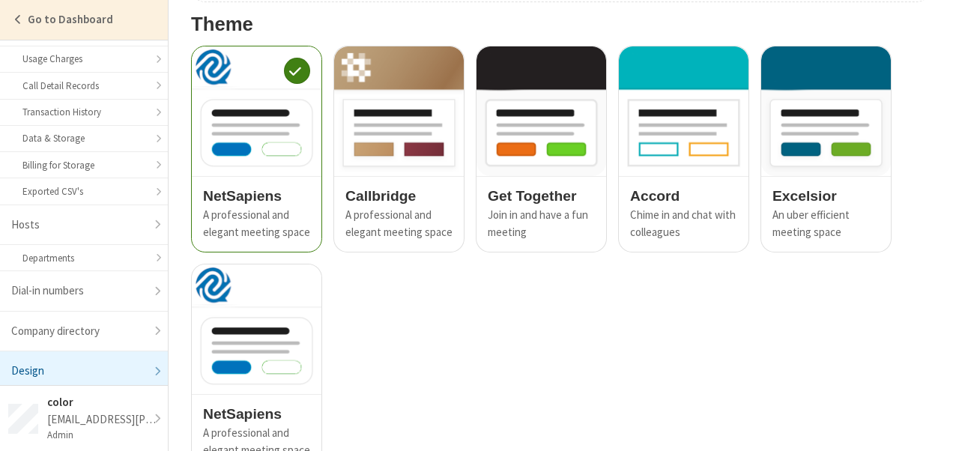
scroll to position [1186, 0]
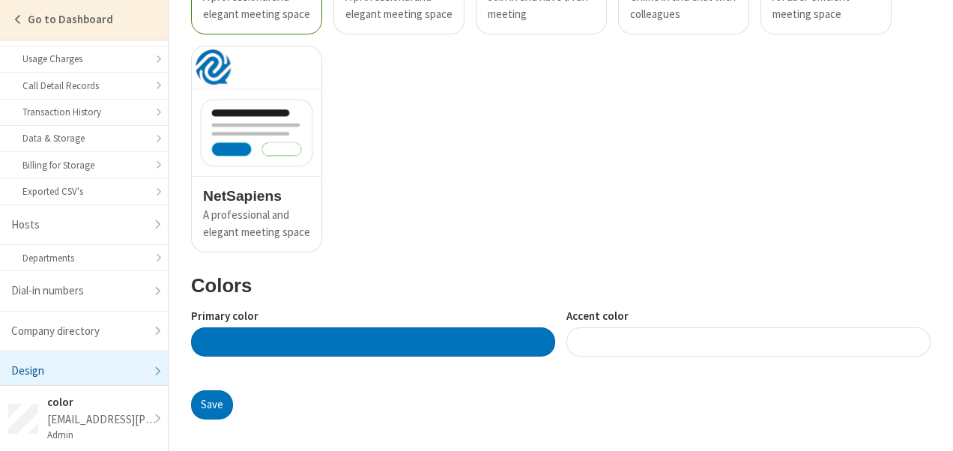
click at [397, 327] on div at bounding box center [373, 341] width 364 height 29
click at [649, 351] on div at bounding box center [749, 341] width 364 height 29
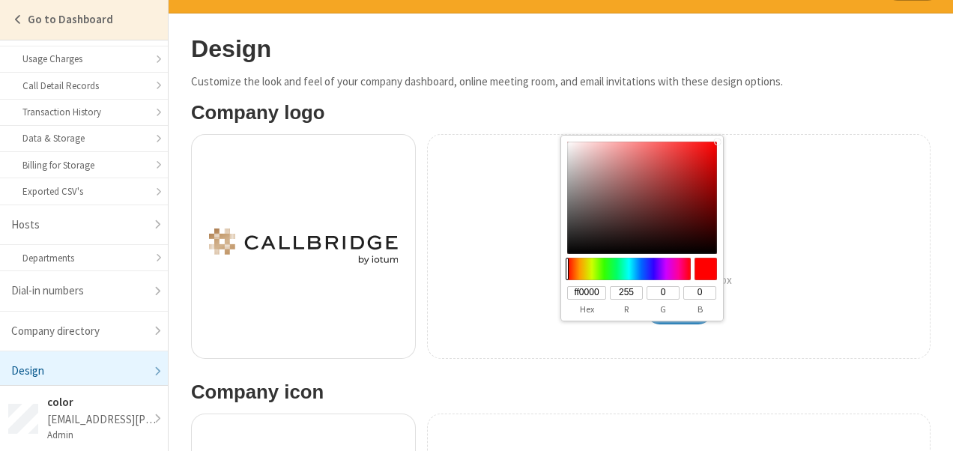
scroll to position [0, 0]
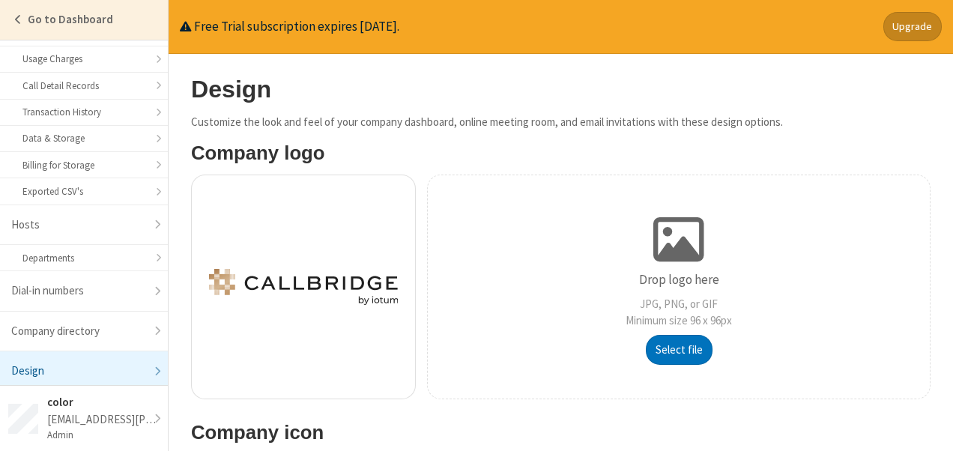
click at [795, 277] on div "Drop logo here JPG, PNG, or GIF Minimum size 96 x 96px Select file" at bounding box center [679, 287] width 504 height 225
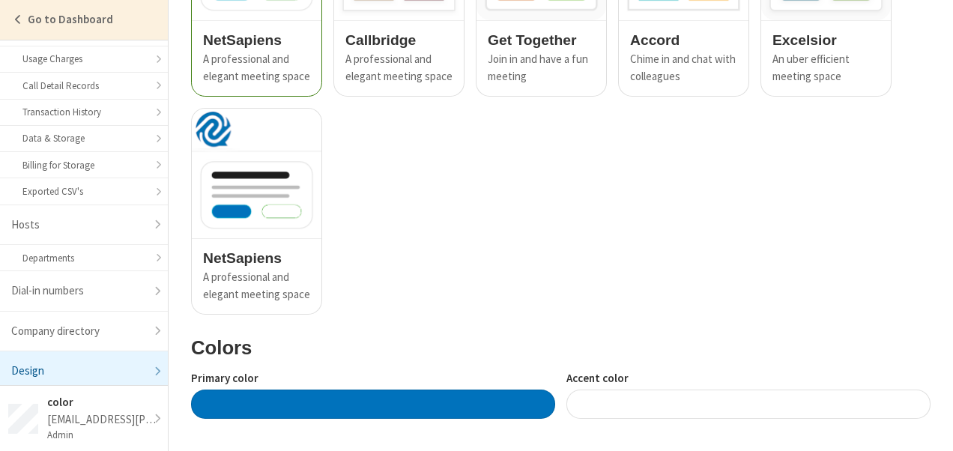
scroll to position [1186, 0]
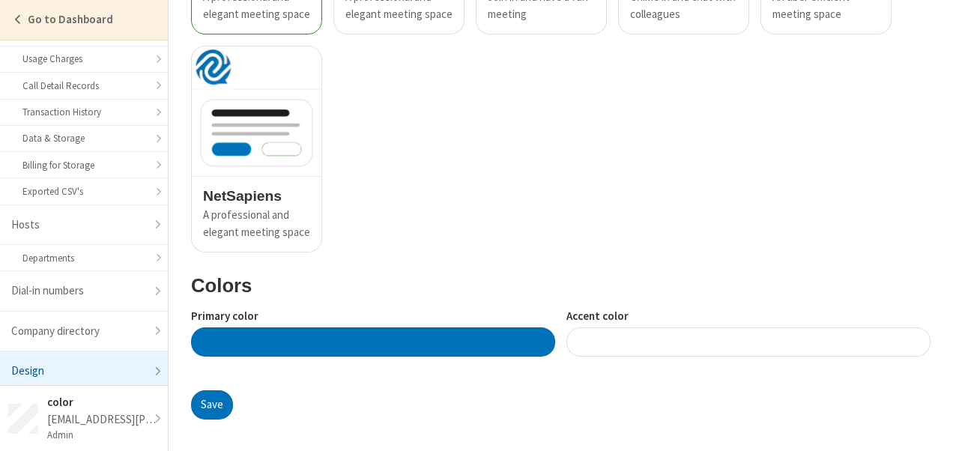
click at [796, 338] on div at bounding box center [749, 341] width 364 height 29
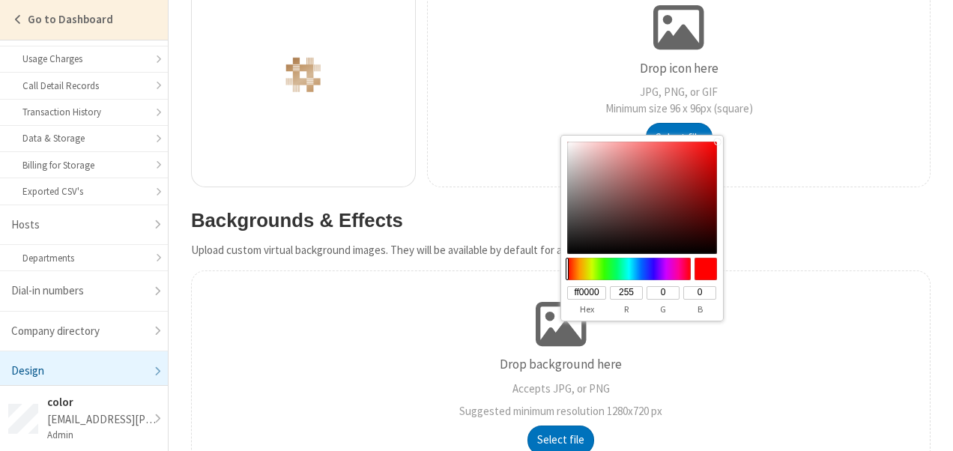
scroll to position [489, 0]
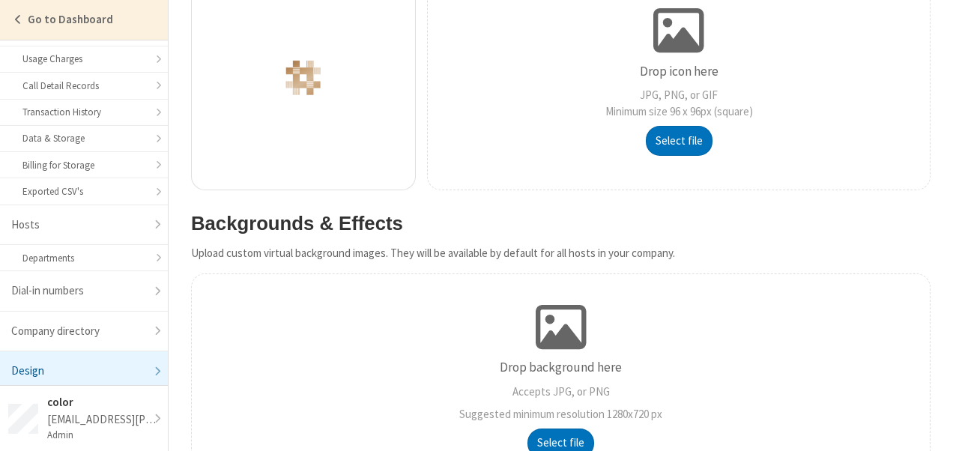
click at [916, 230] on h3 "Backgrounds & Effects" at bounding box center [561, 223] width 740 height 21
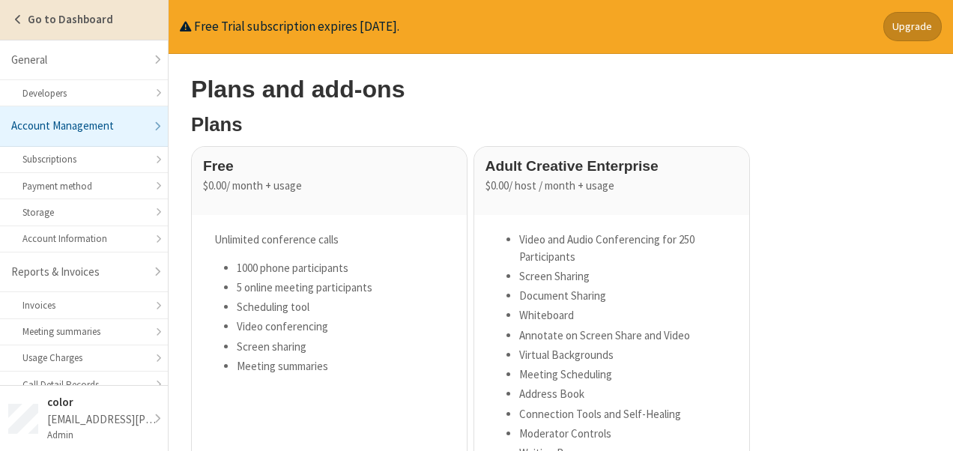
click at [70, 9] on link "Go to Dashboard" at bounding box center [84, 20] width 168 height 40
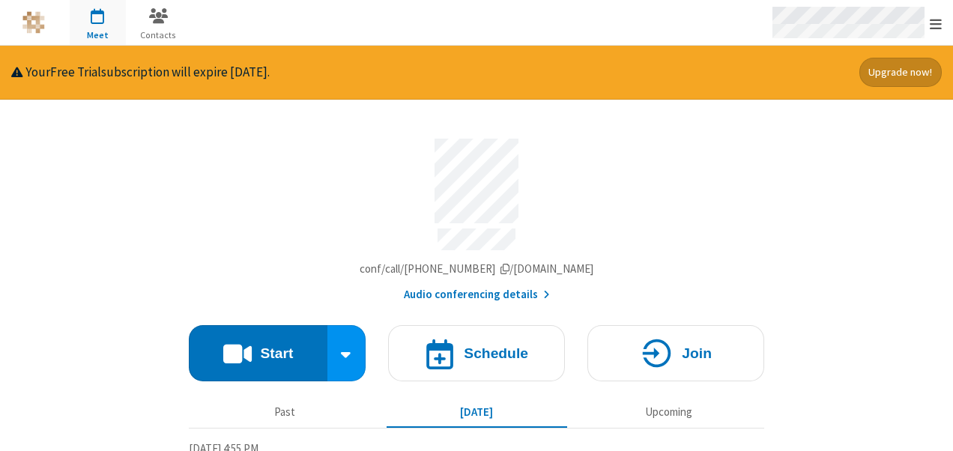
click at [938, 33] on div "Open menu" at bounding box center [856, 22] width 194 height 45
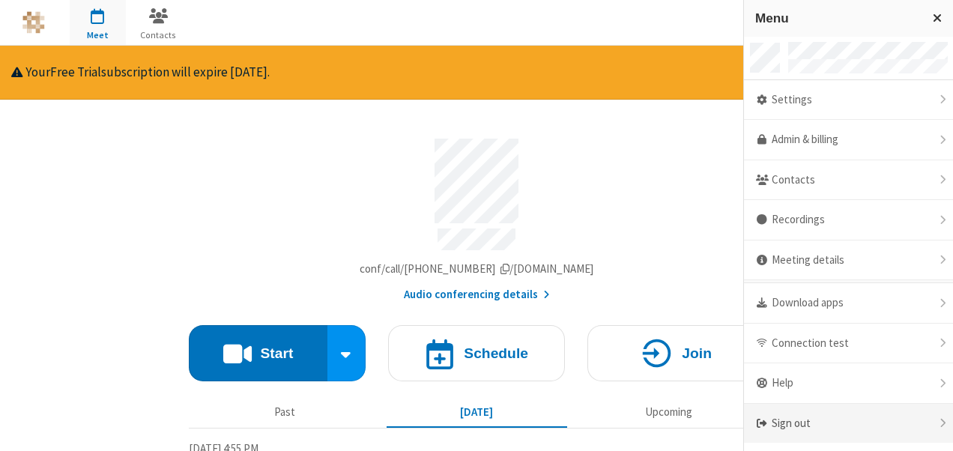
click at [856, 409] on div "Sign out" at bounding box center [848, 424] width 209 height 40
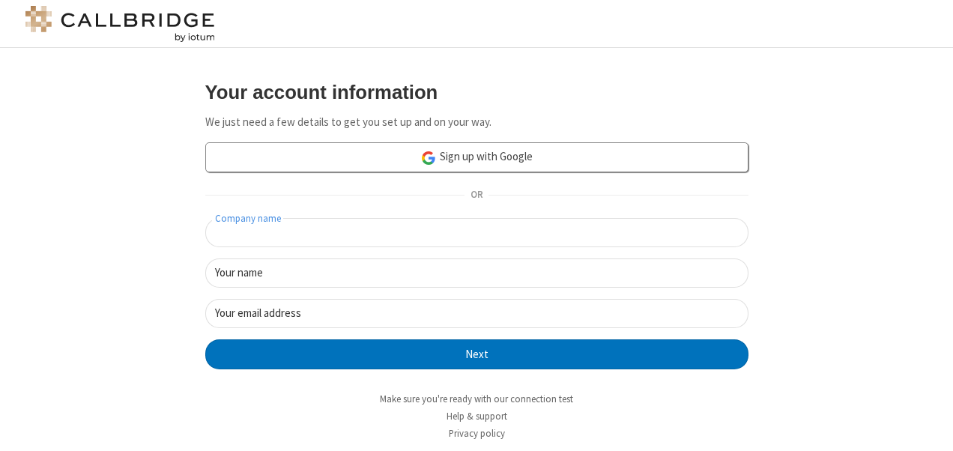
click at [480, 223] on input "Company name" at bounding box center [476, 232] width 543 height 29
type input "color29aug"
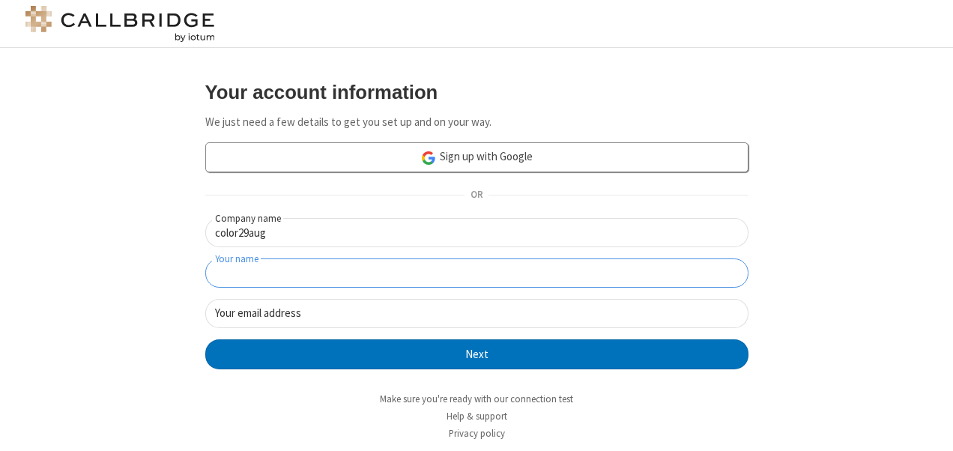
click at [454, 268] on input "Your name" at bounding box center [476, 273] width 543 height 29
type input "aug29"
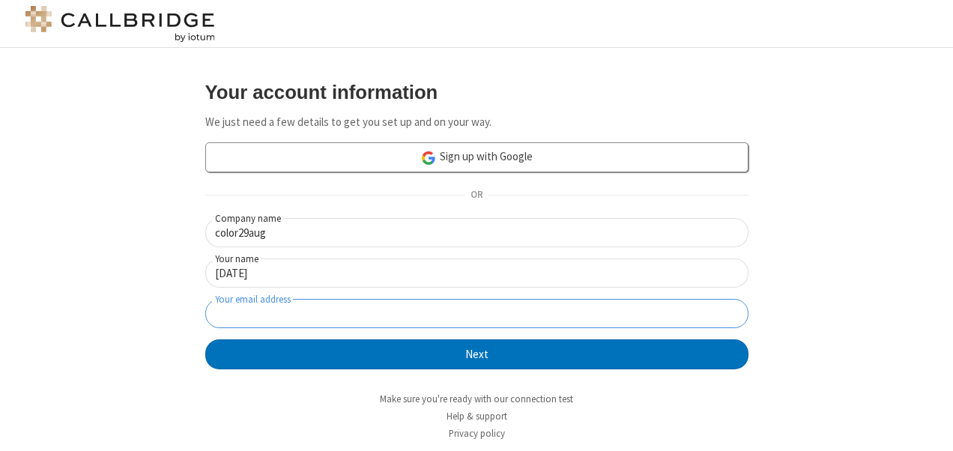
click at [526, 327] on input "Your email address" at bounding box center [476, 313] width 543 height 29
type input "[DATE][EMAIL_ADDRESS][PERSON_NAME][DOMAIN_NAME]"
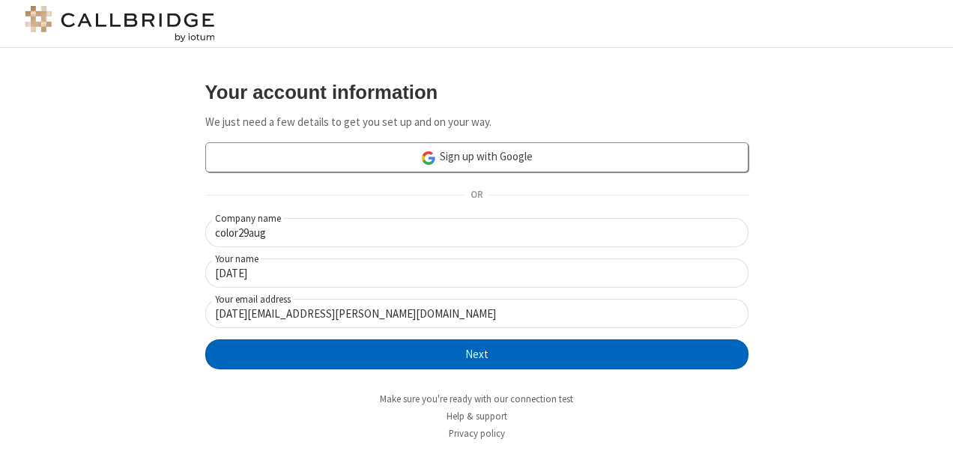
click at [490, 342] on button "Next" at bounding box center [476, 354] width 543 height 30
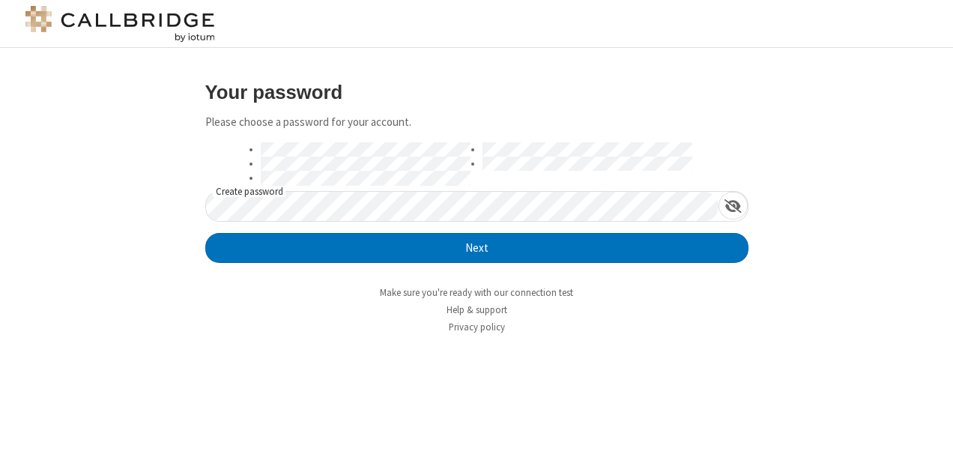
click at [662, 330] on li "Privacy policy" at bounding box center [477, 327] width 566 height 14
click at [741, 199] on span "Show password" at bounding box center [733, 206] width 17 height 15
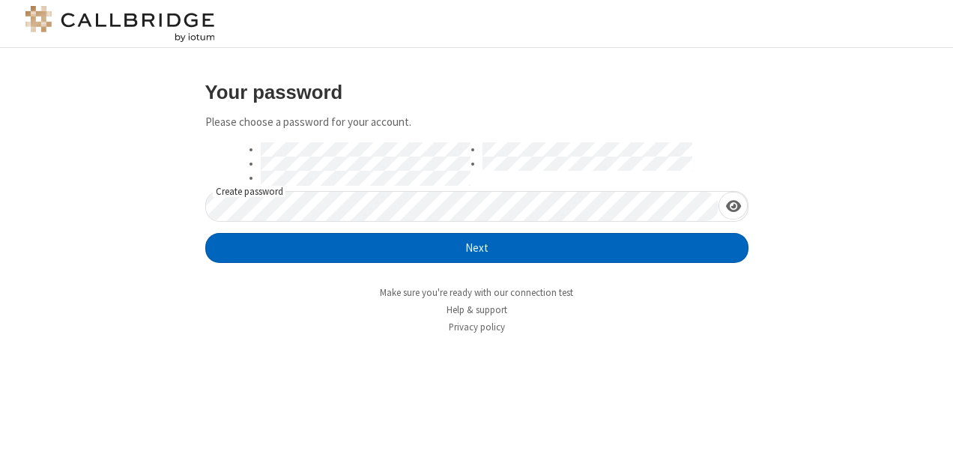
click at [683, 249] on button "Next" at bounding box center [476, 248] width 543 height 30
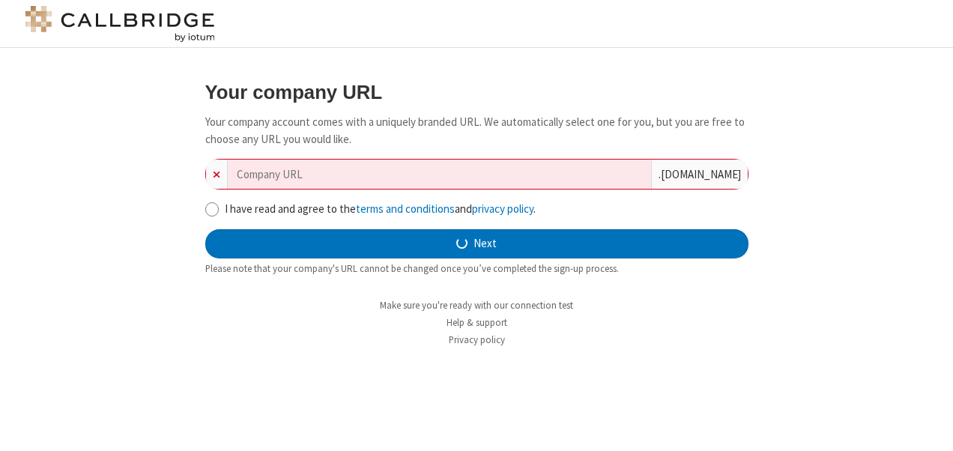
type input "color29aug"
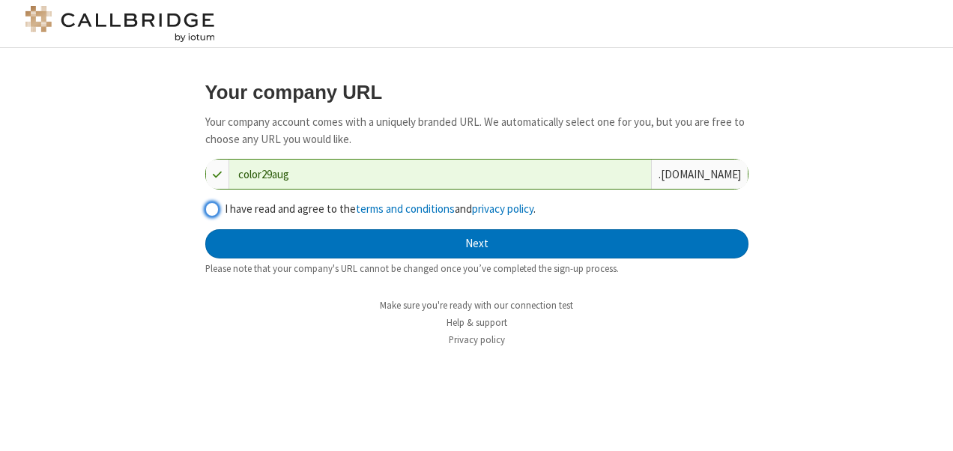
click at [208, 213] on input "I have read and agree to the terms and conditions and privacy policy ." at bounding box center [212, 210] width 14 height 16
checkbox input "true"
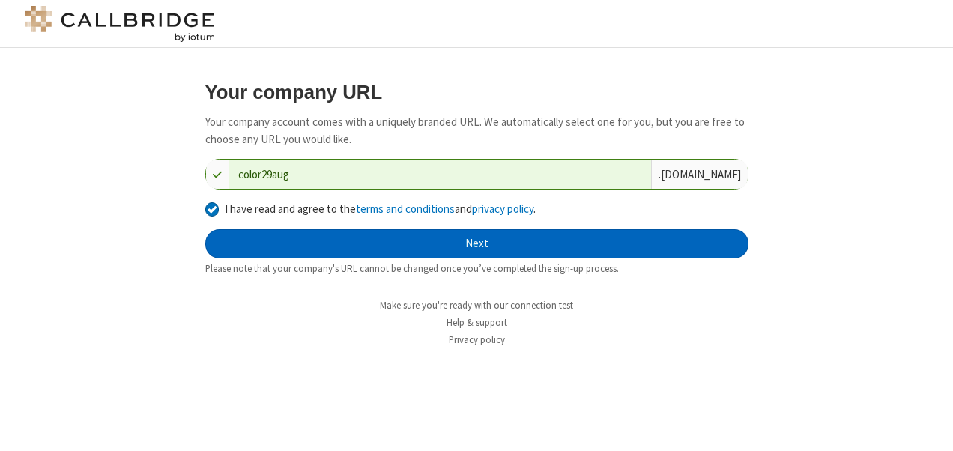
click at [477, 246] on button "Next" at bounding box center [476, 244] width 543 height 30
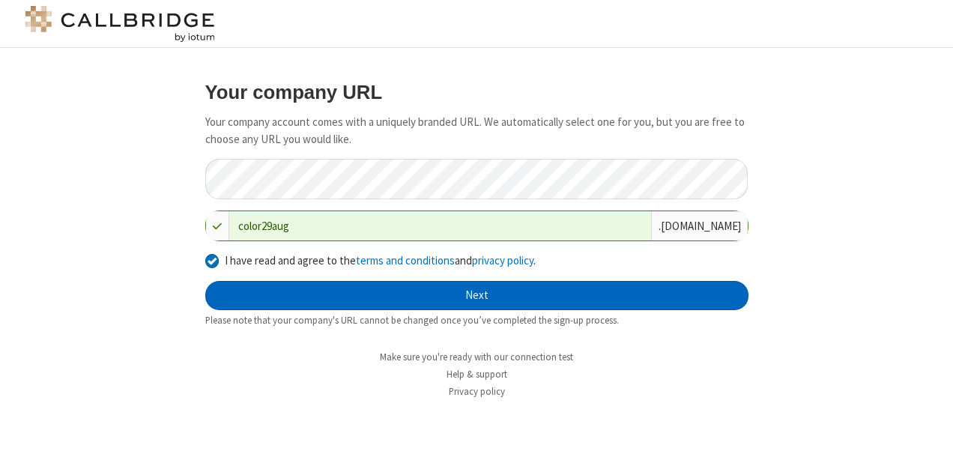
click at [475, 296] on button "Next" at bounding box center [476, 296] width 543 height 30
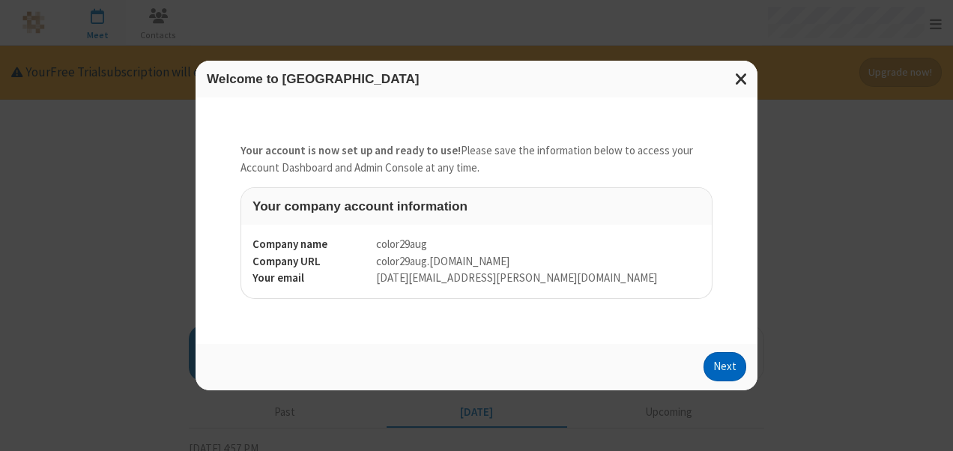
click at [736, 367] on button "Next" at bounding box center [725, 367] width 43 height 30
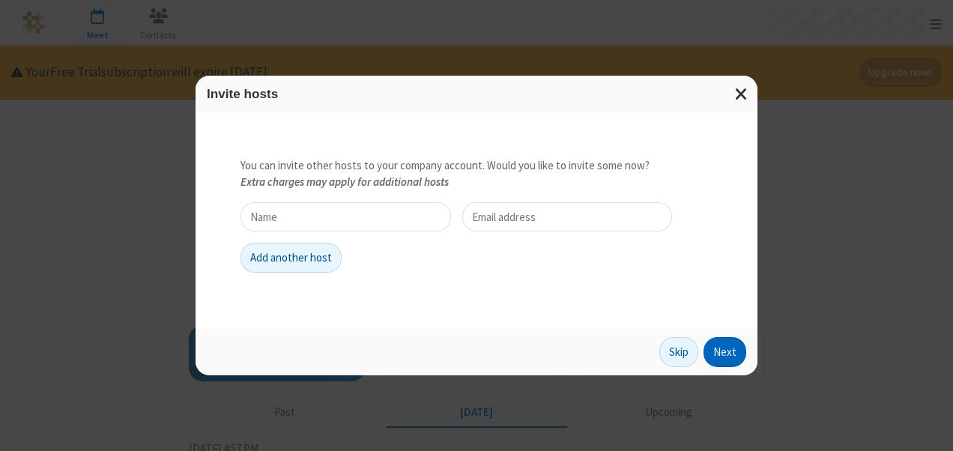
click at [725, 347] on button "Next" at bounding box center [725, 352] width 43 height 30
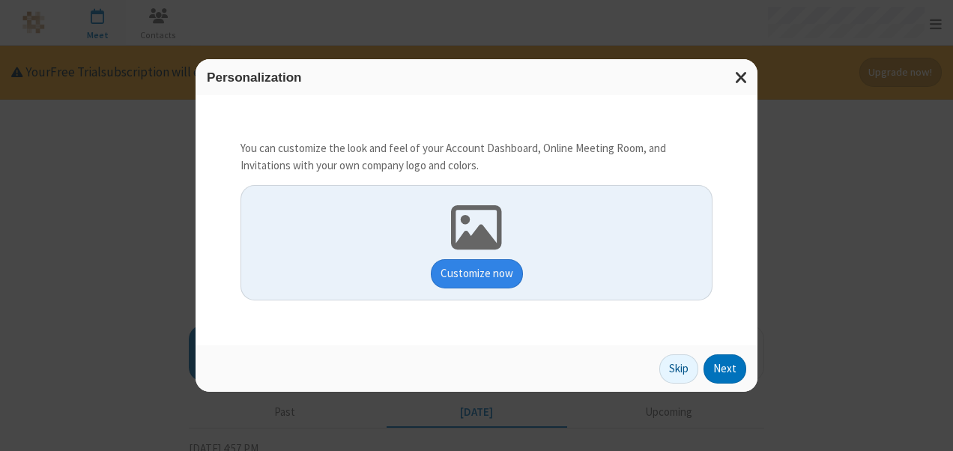
click at [495, 283] on button "Customize now" at bounding box center [477, 274] width 92 height 30
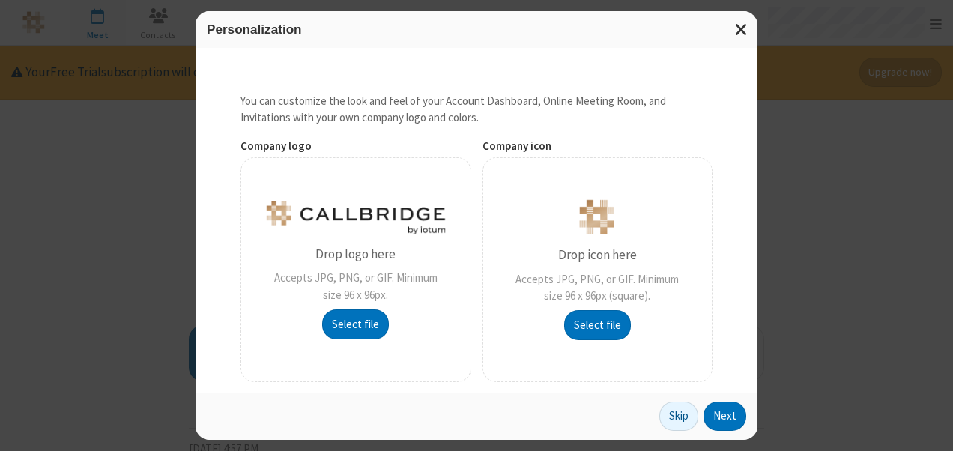
scroll to position [127, 0]
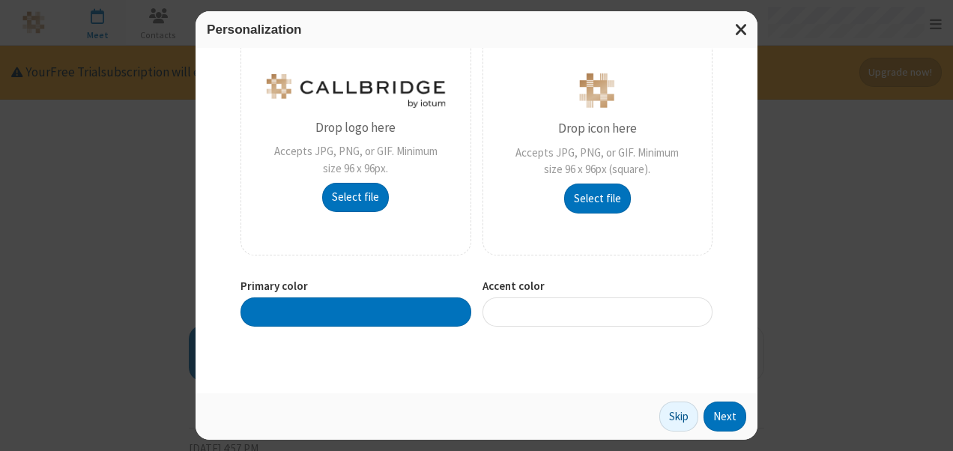
click at [393, 307] on div at bounding box center [356, 312] width 231 height 29
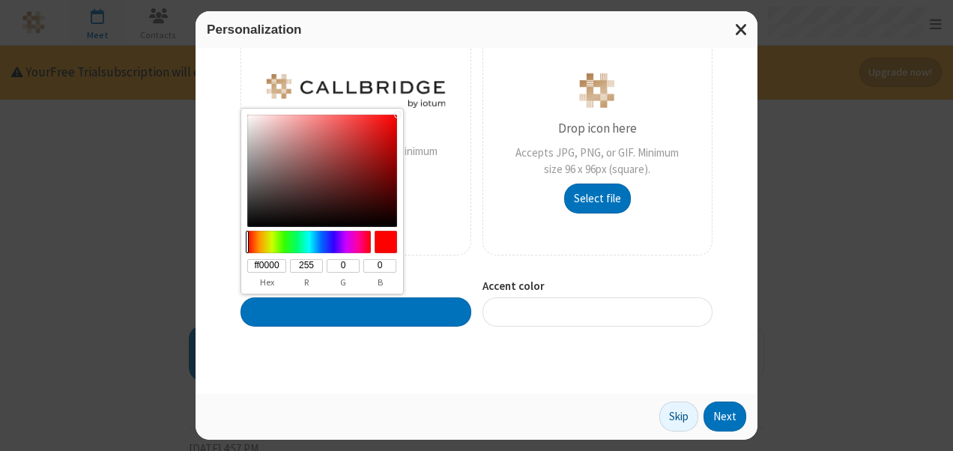
scroll to position [0, 0]
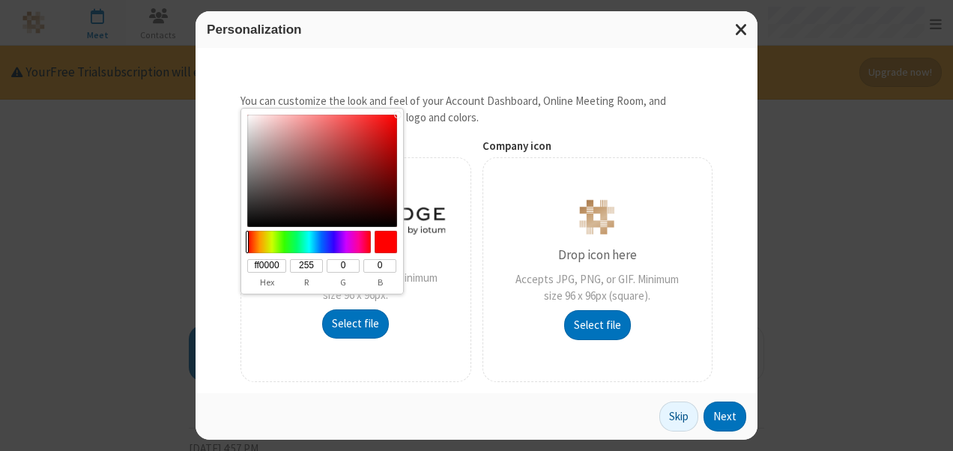
click at [730, 283] on div "You can customize the look and feel of your Account Dashboard, Online Meeting R…" at bounding box center [477, 220] width 562 height 345
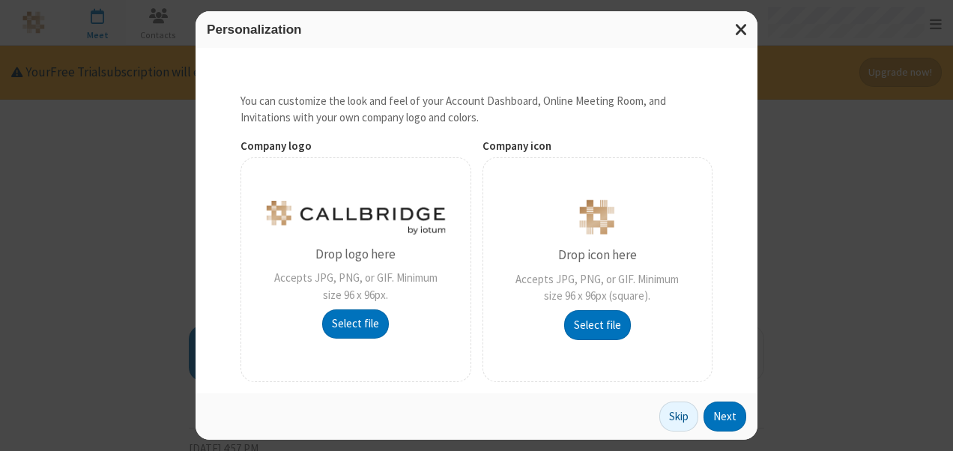
scroll to position [127, 0]
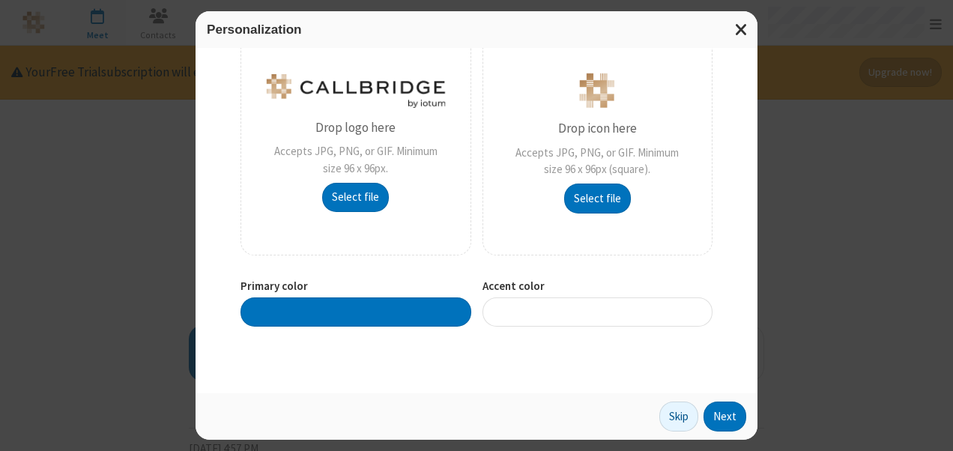
click at [562, 311] on div at bounding box center [598, 312] width 231 height 29
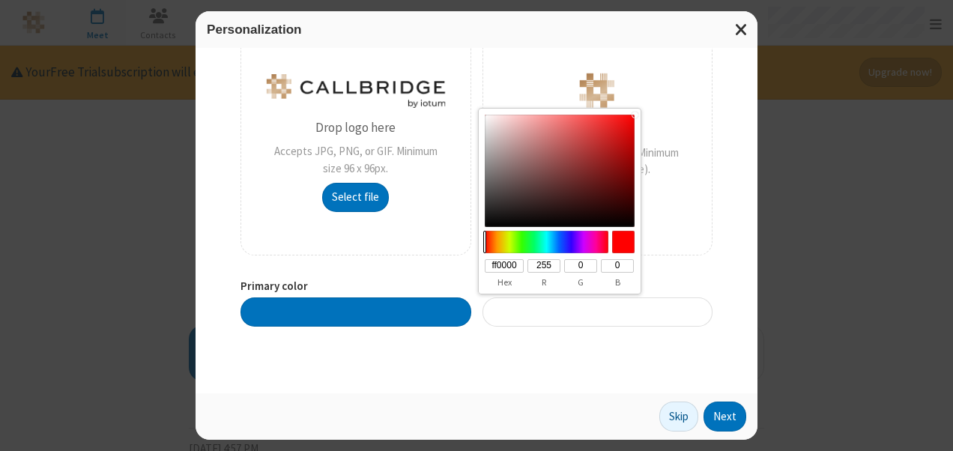
type input "#00ff13"
type input "00ff13"
type input "0"
type input "255"
type input "19"
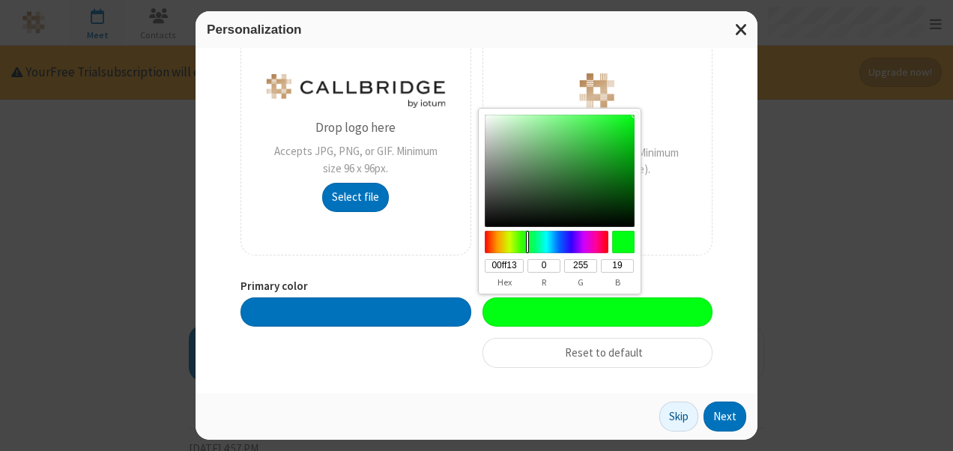
click at [528, 246] on div at bounding box center [547, 242] width 129 height 22
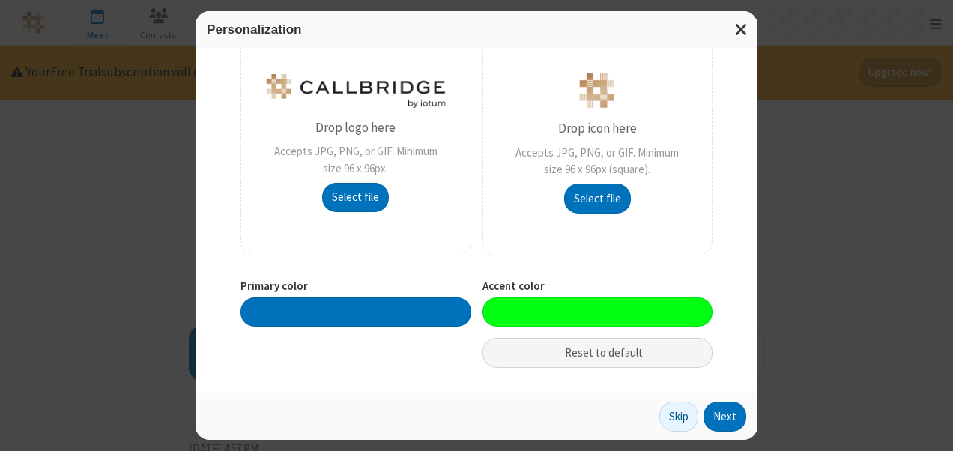
click at [591, 363] on button "Reset to default" at bounding box center [598, 353] width 231 height 30
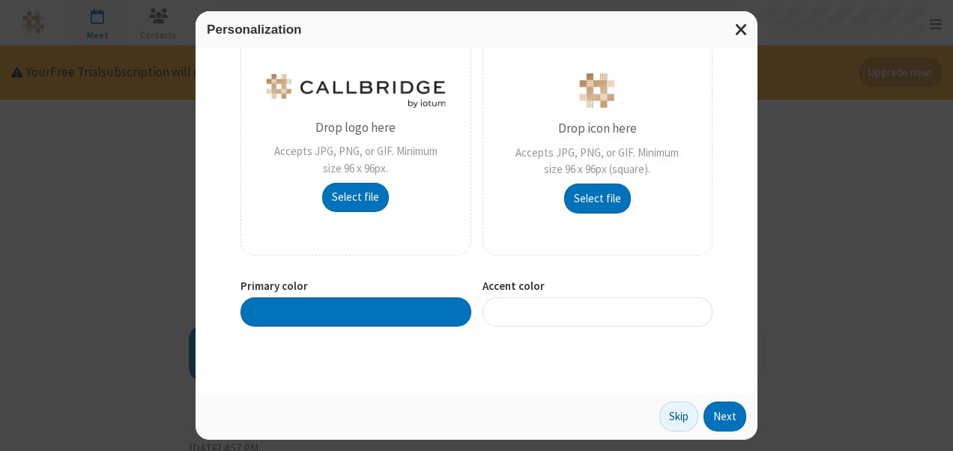
click at [567, 322] on div at bounding box center [598, 312] width 231 height 29
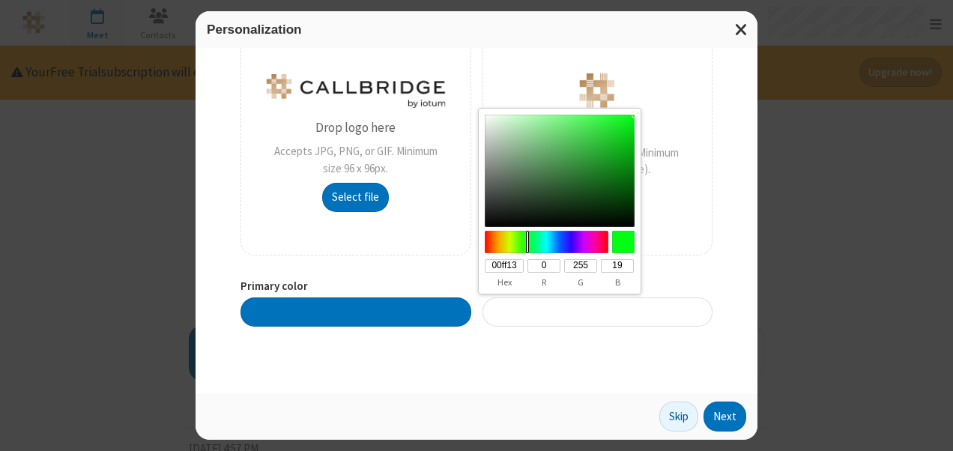
type input "#ffa000"
type input "ffa000"
type input "255"
type input "160"
type input "0"
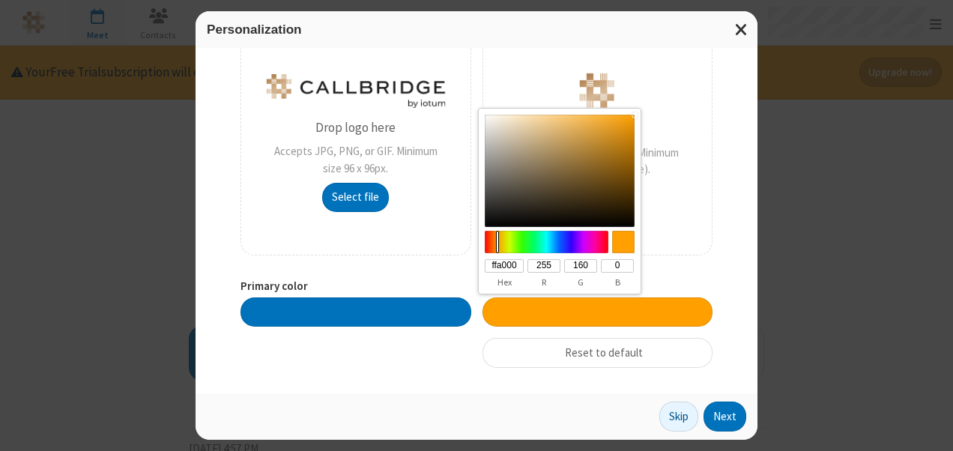
click at [498, 241] on div at bounding box center [547, 242] width 129 height 22
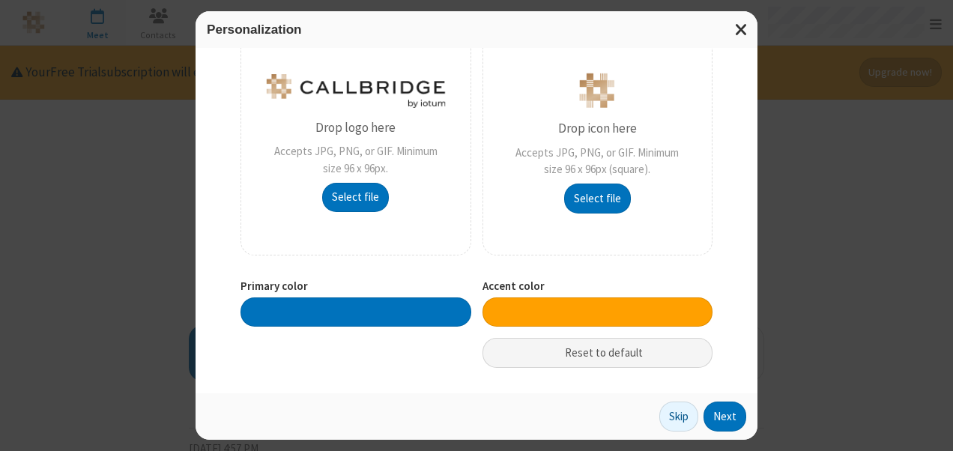
click at [597, 365] on button "Reset to default" at bounding box center [598, 353] width 231 height 30
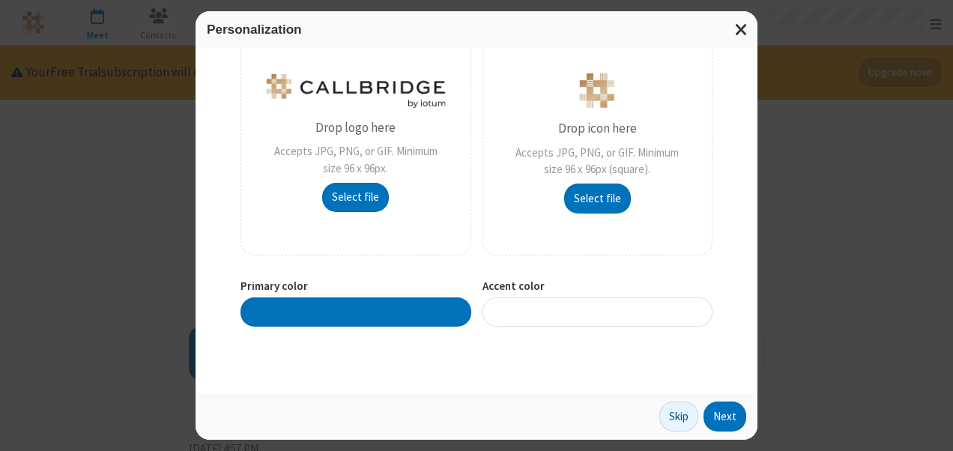
click at [543, 304] on div at bounding box center [598, 312] width 231 height 29
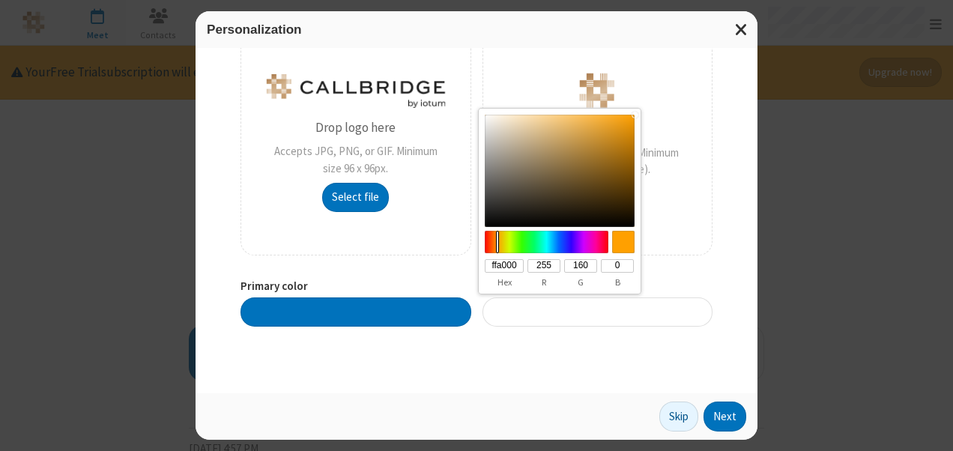
type input "#ff3100"
type input "ff3100"
type input "49"
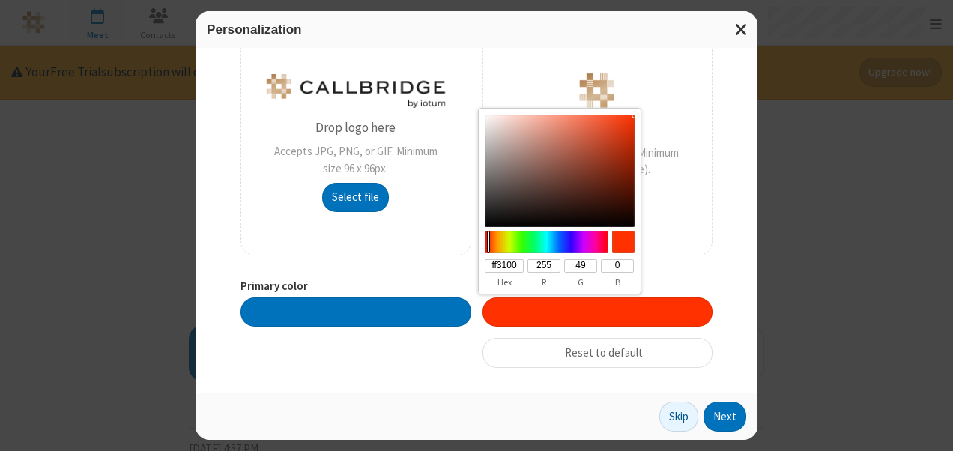
click at [489, 243] on div at bounding box center [547, 242] width 129 height 22
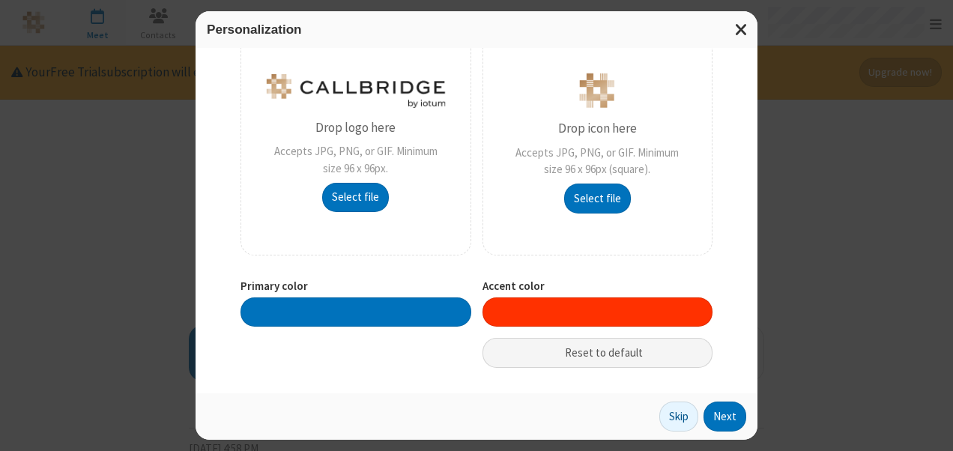
click at [621, 361] on button "Reset to default" at bounding box center [598, 353] width 231 height 30
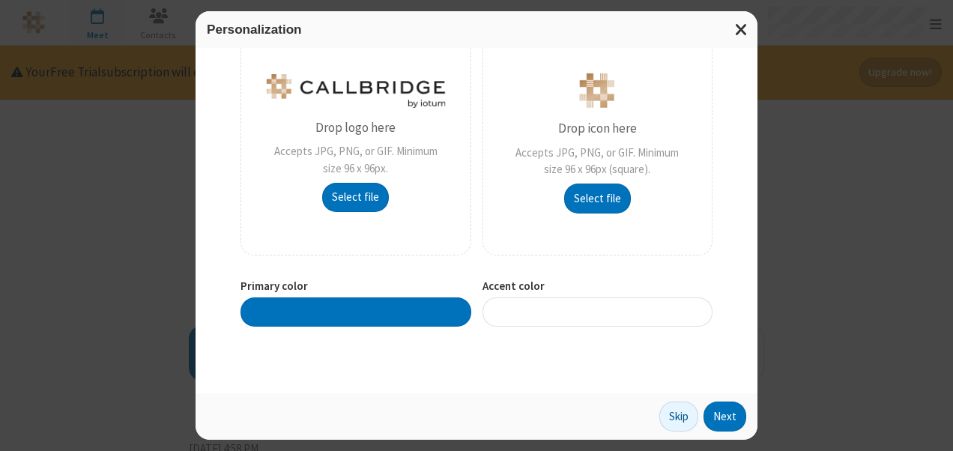
click at [590, 310] on div at bounding box center [598, 312] width 231 height 29
click at [346, 315] on div at bounding box center [356, 312] width 231 height 29
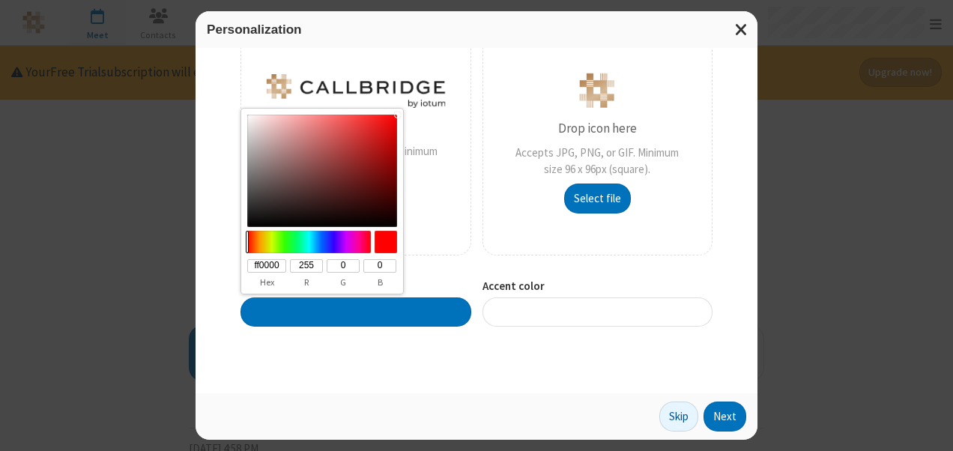
type input "#00ff79"
type input "00ff79"
type input "0"
type input "255"
type input "121"
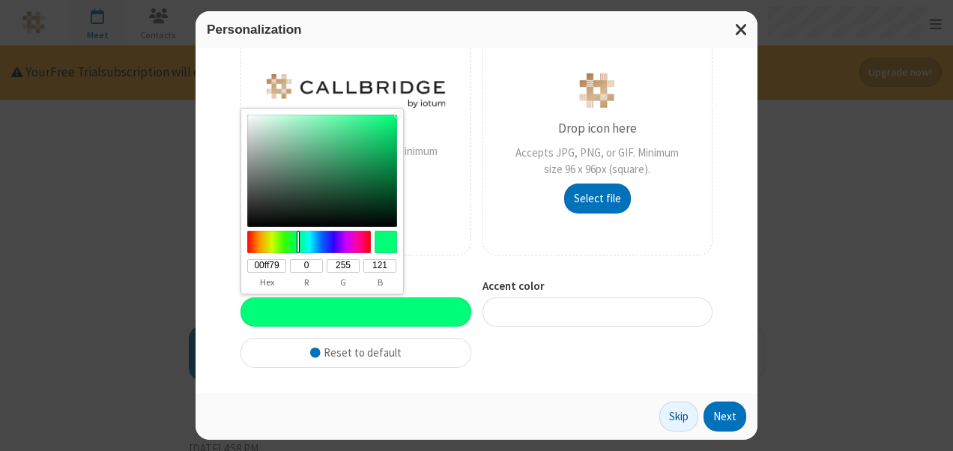
click at [298, 247] on div at bounding box center [309, 242] width 129 height 22
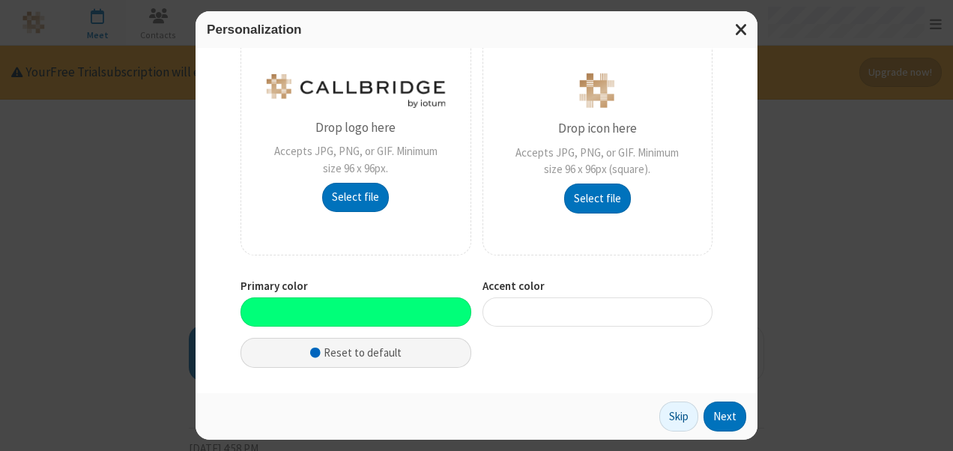
click at [340, 355] on button "Reset to default" at bounding box center [356, 353] width 231 height 30
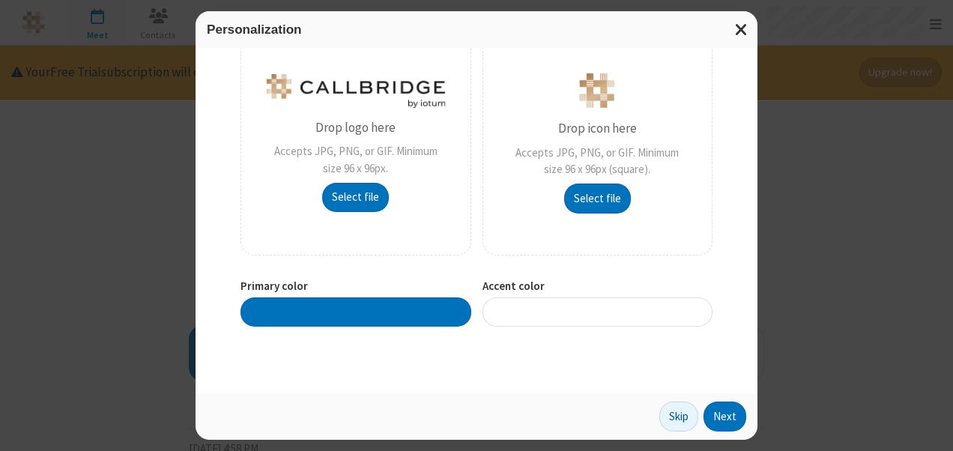
click at [335, 315] on div at bounding box center [356, 312] width 231 height 29
click at [569, 407] on div "Skip Next" at bounding box center [475, 413] width 546 height 35
click at [312, 309] on div at bounding box center [356, 312] width 231 height 29
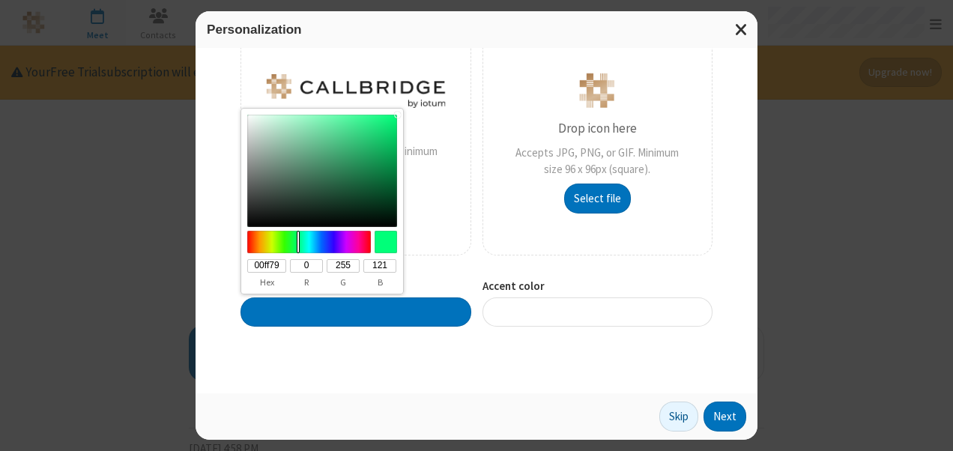
type input "#ff3a00"
type input "ff3a00"
type input "255"
type input "58"
type input "0"
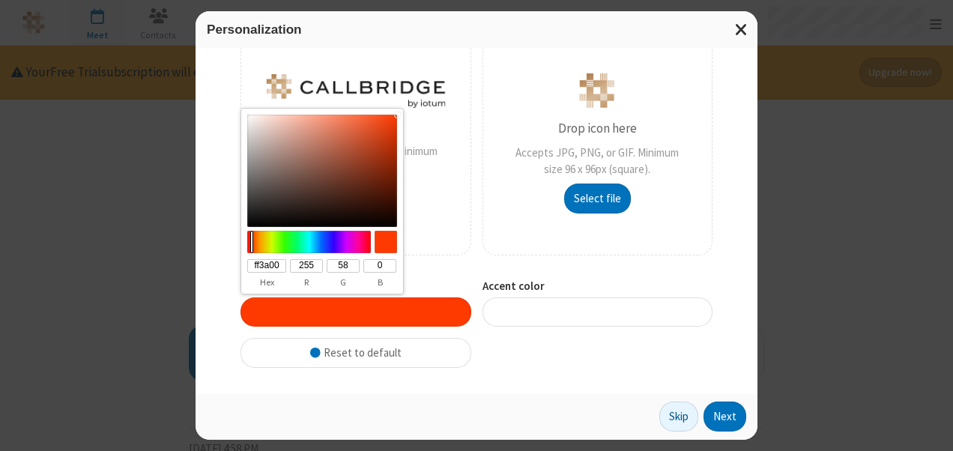
click at [252, 247] on div at bounding box center [309, 242] width 129 height 22
type input "#ff0031"
type input "ff0031"
type input "0"
type input "49"
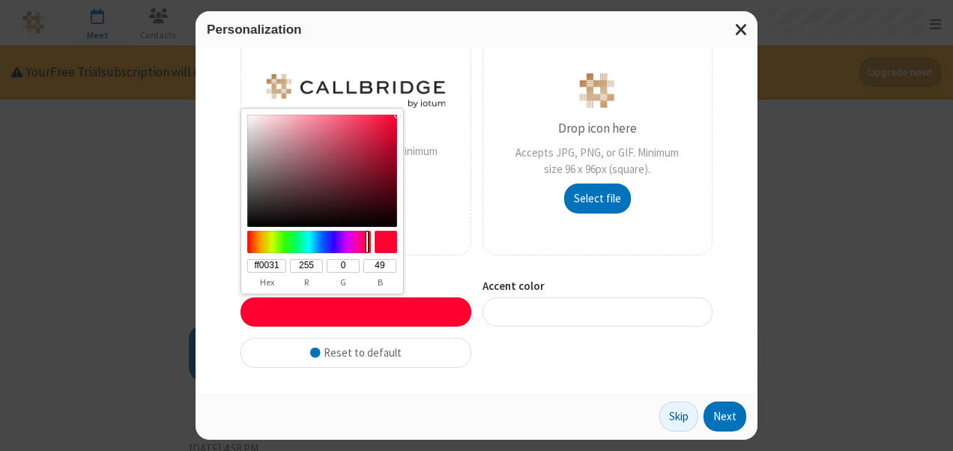
click at [367, 244] on div at bounding box center [309, 242] width 129 height 22
type input "#00ffc3"
type input "00ffc3"
type input "0"
type input "255"
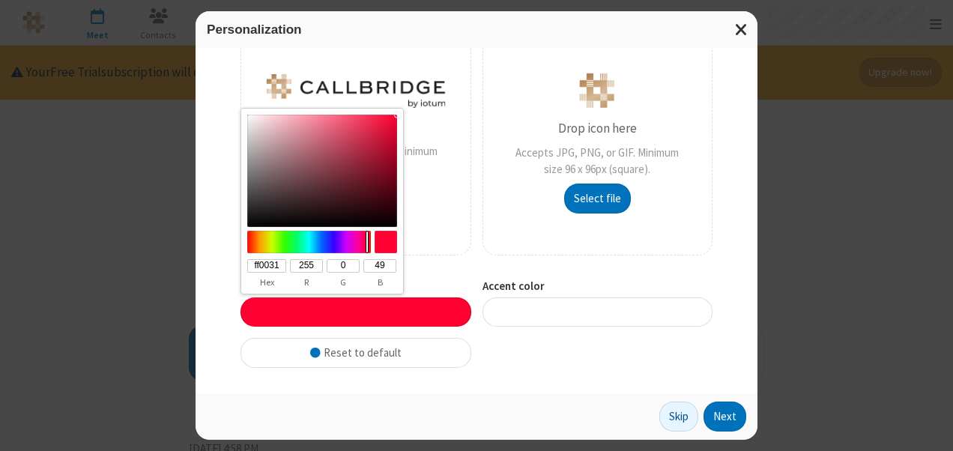
type input "195"
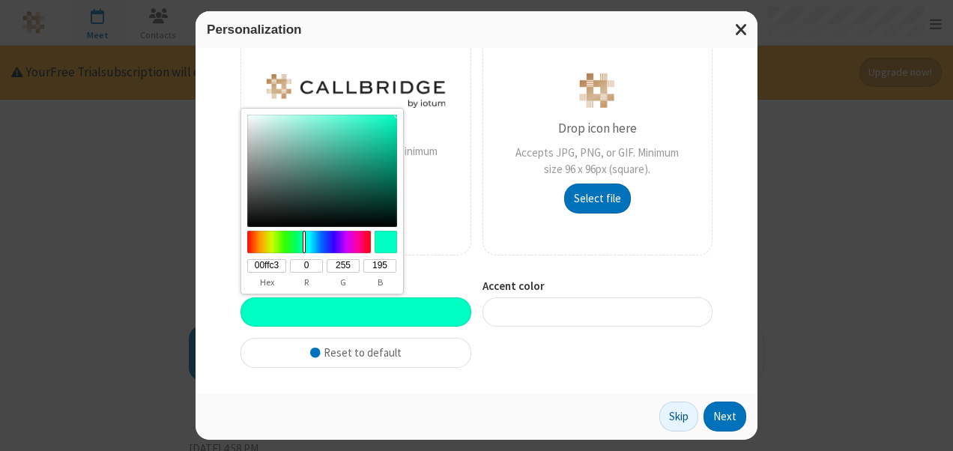
click at [304, 244] on div at bounding box center [309, 242] width 129 height 22
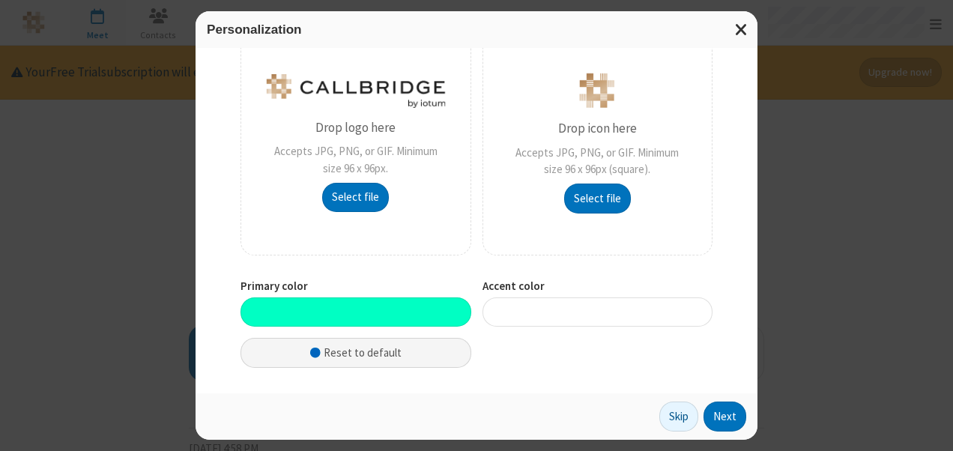
click at [351, 353] on button "Reset to default" at bounding box center [356, 353] width 231 height 30
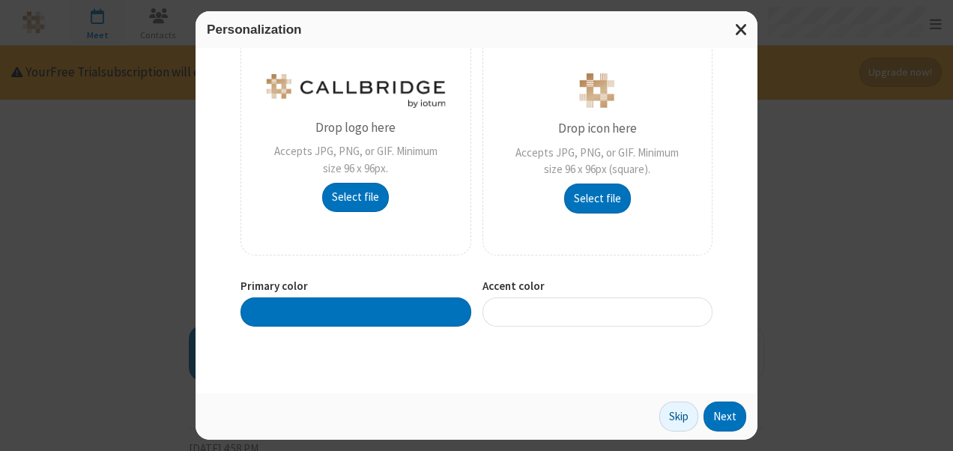
click at [348, 308] on div at bounding box center [356, 312] width 231 height 29
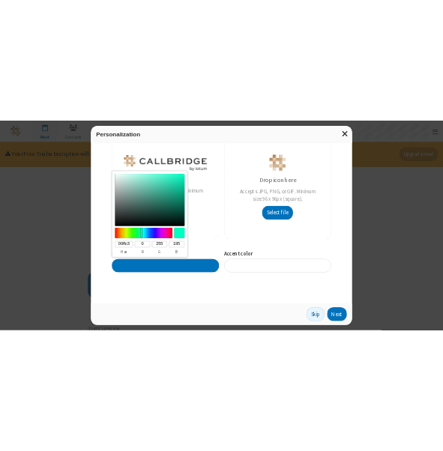
scroll to position [0, 0]
